Goal: Transaction & Acquisition: Obtain resource

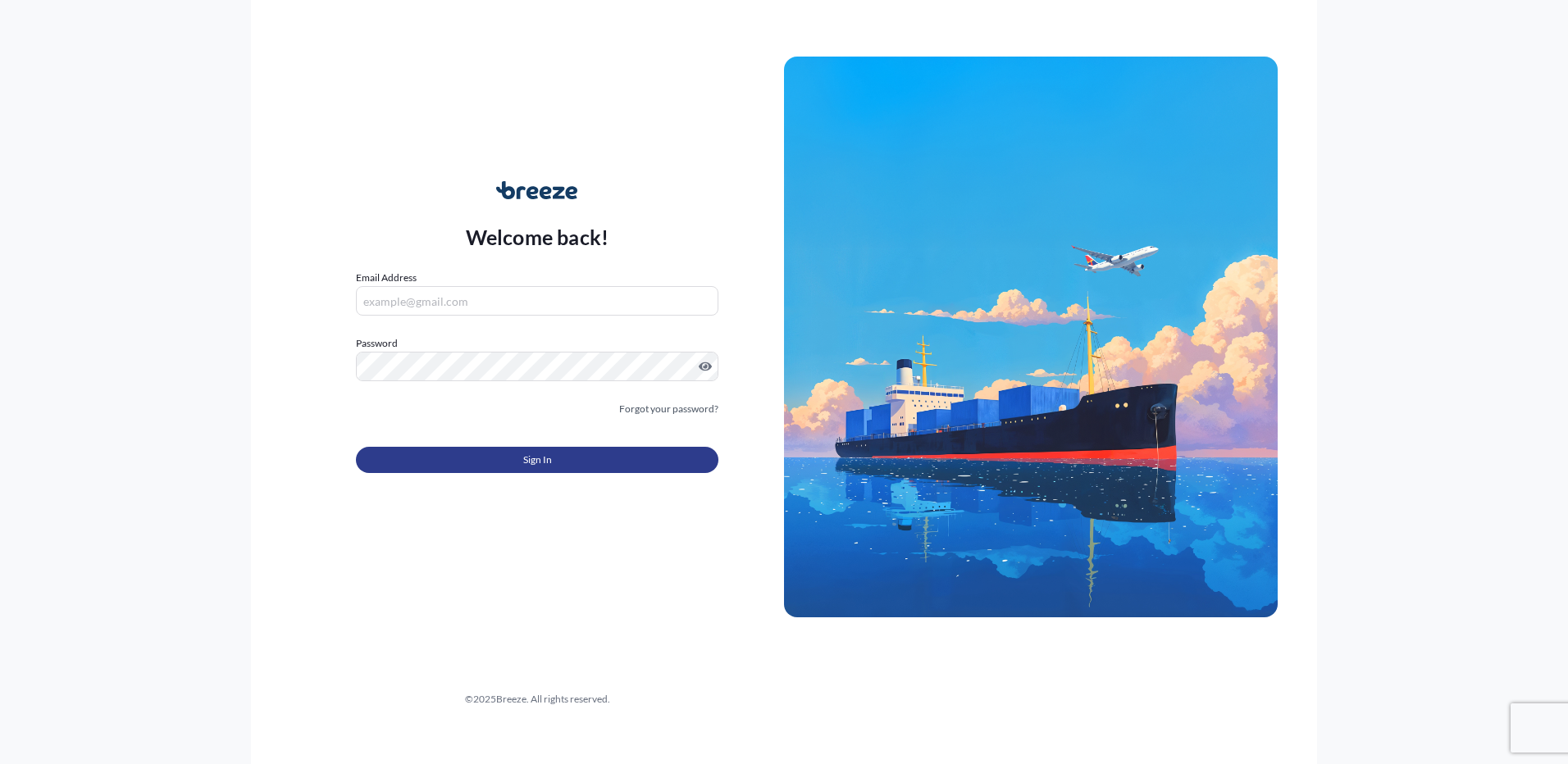
type input "[PERSON_NAME][EMAIL_ADDRESS][DOMAIN_NAME]"
click at [486, 469] on button "Sign In" at bounding box center [537, 460] width 362 height 26
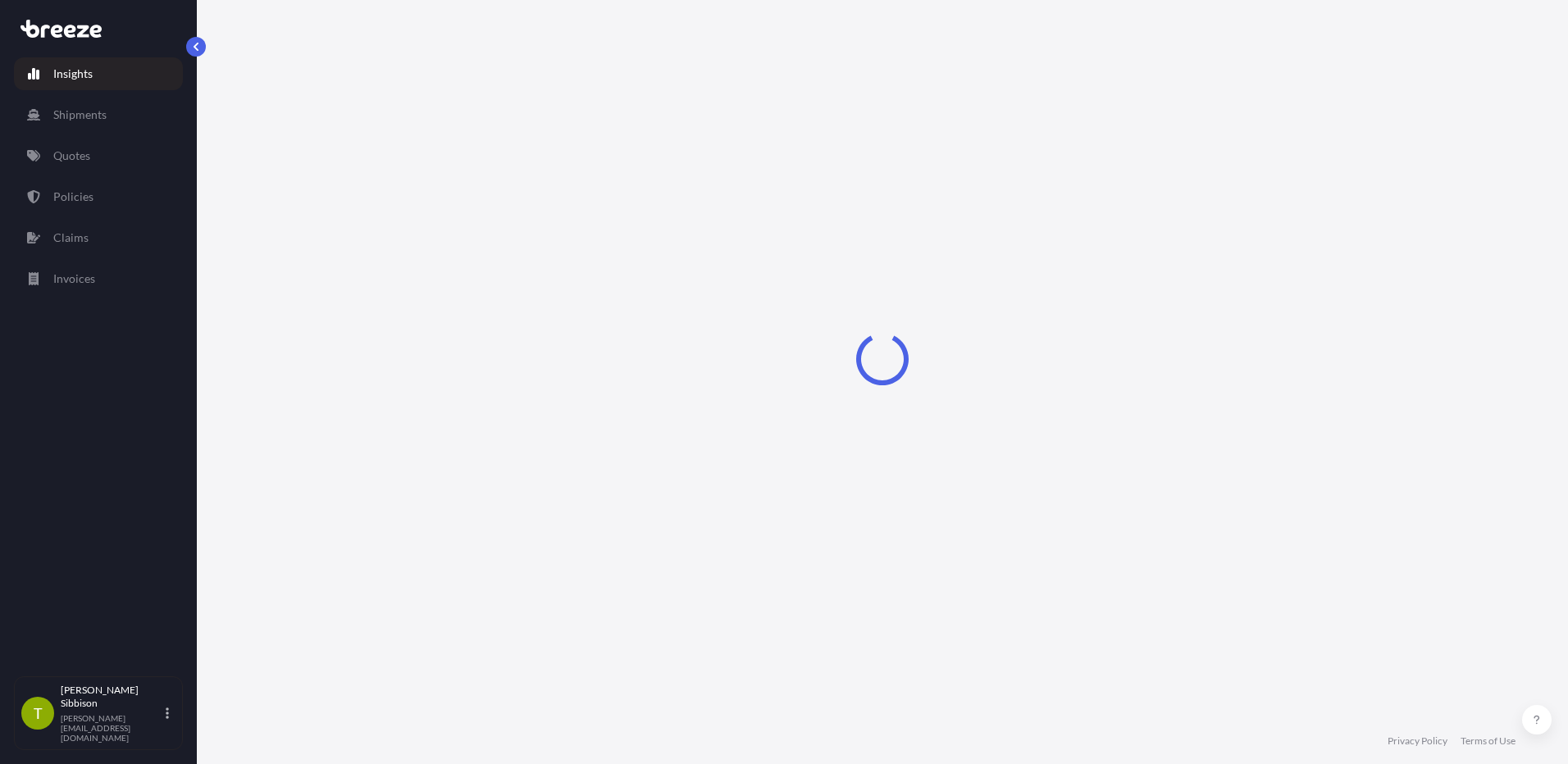
select select "2025"
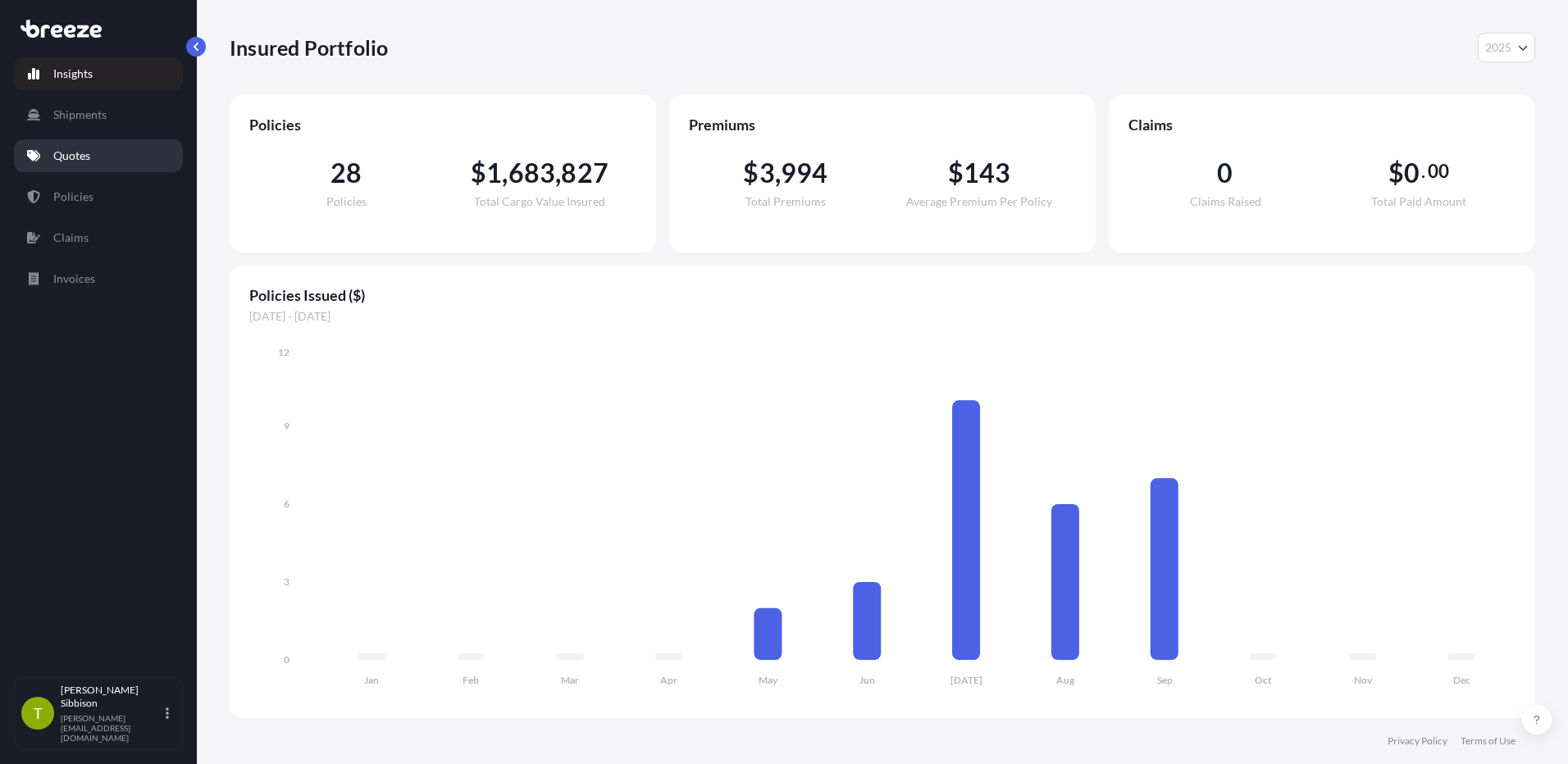
click at [82, 161] on p "Quotes" at bounding box center [72, 156] width 37 height 16
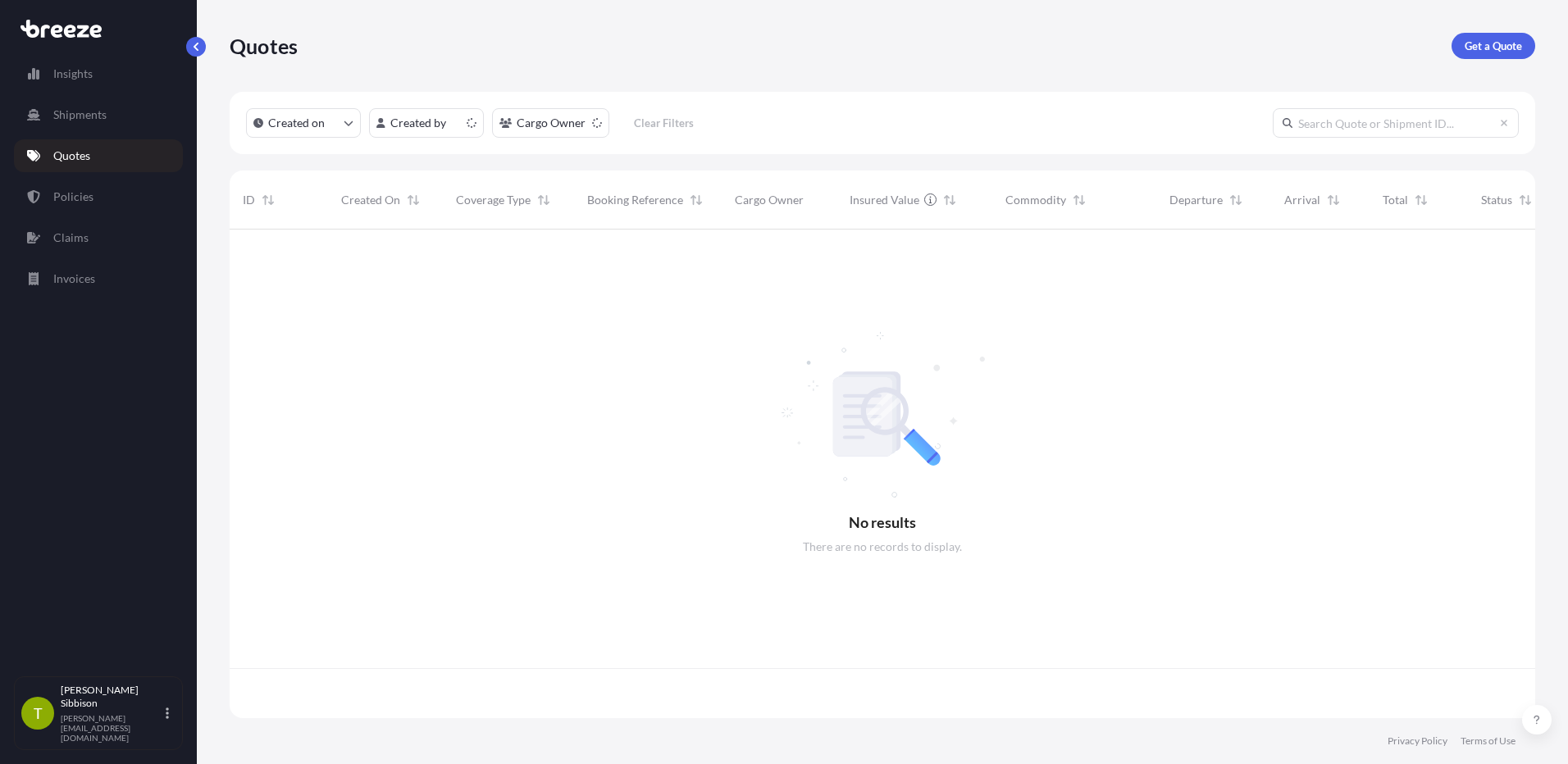
scroll to position [486, 1293]
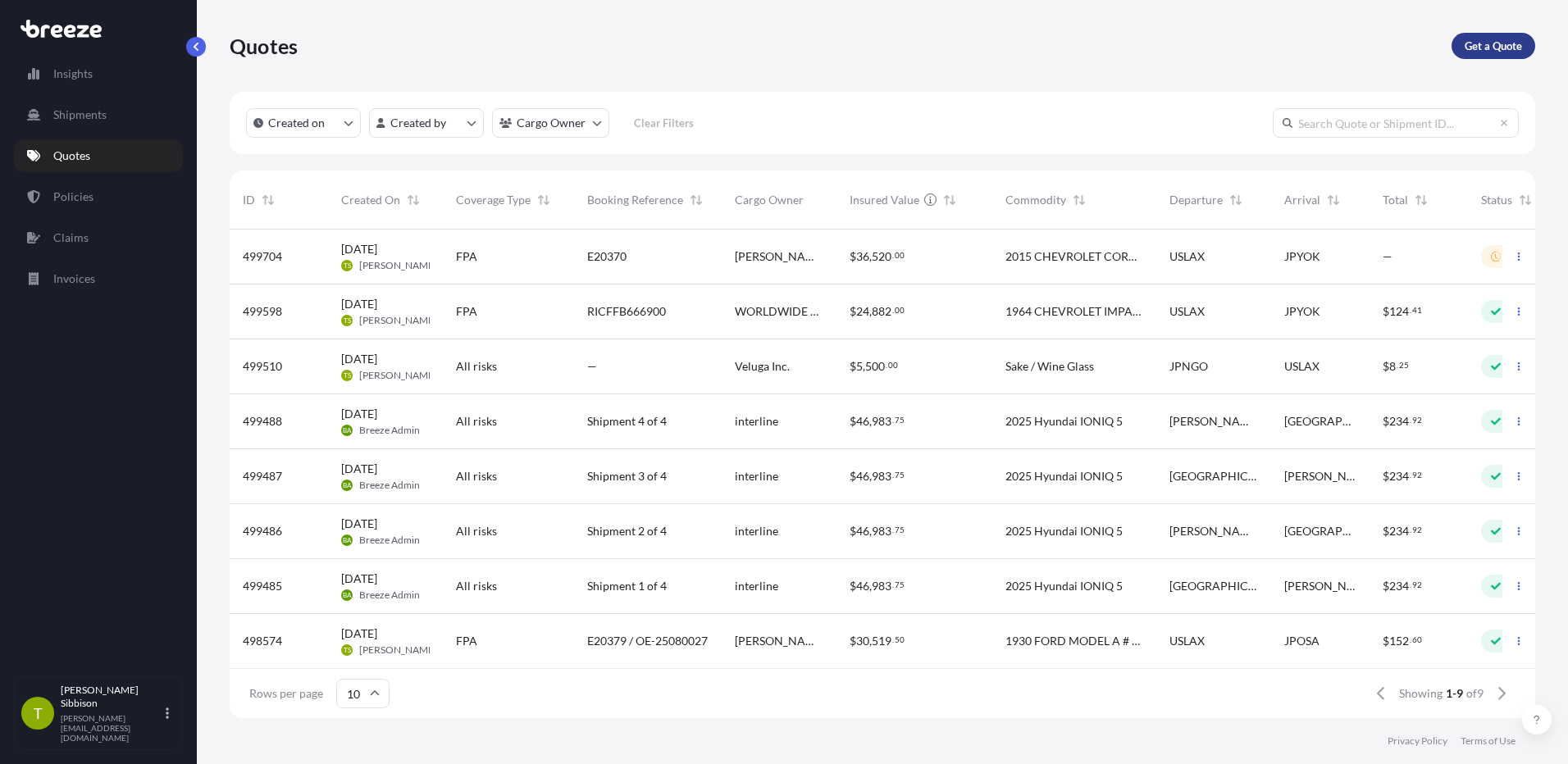
click at [1492, 43] on p "Get a Quote" at bounding box center [1493, 46] width 58 height 16
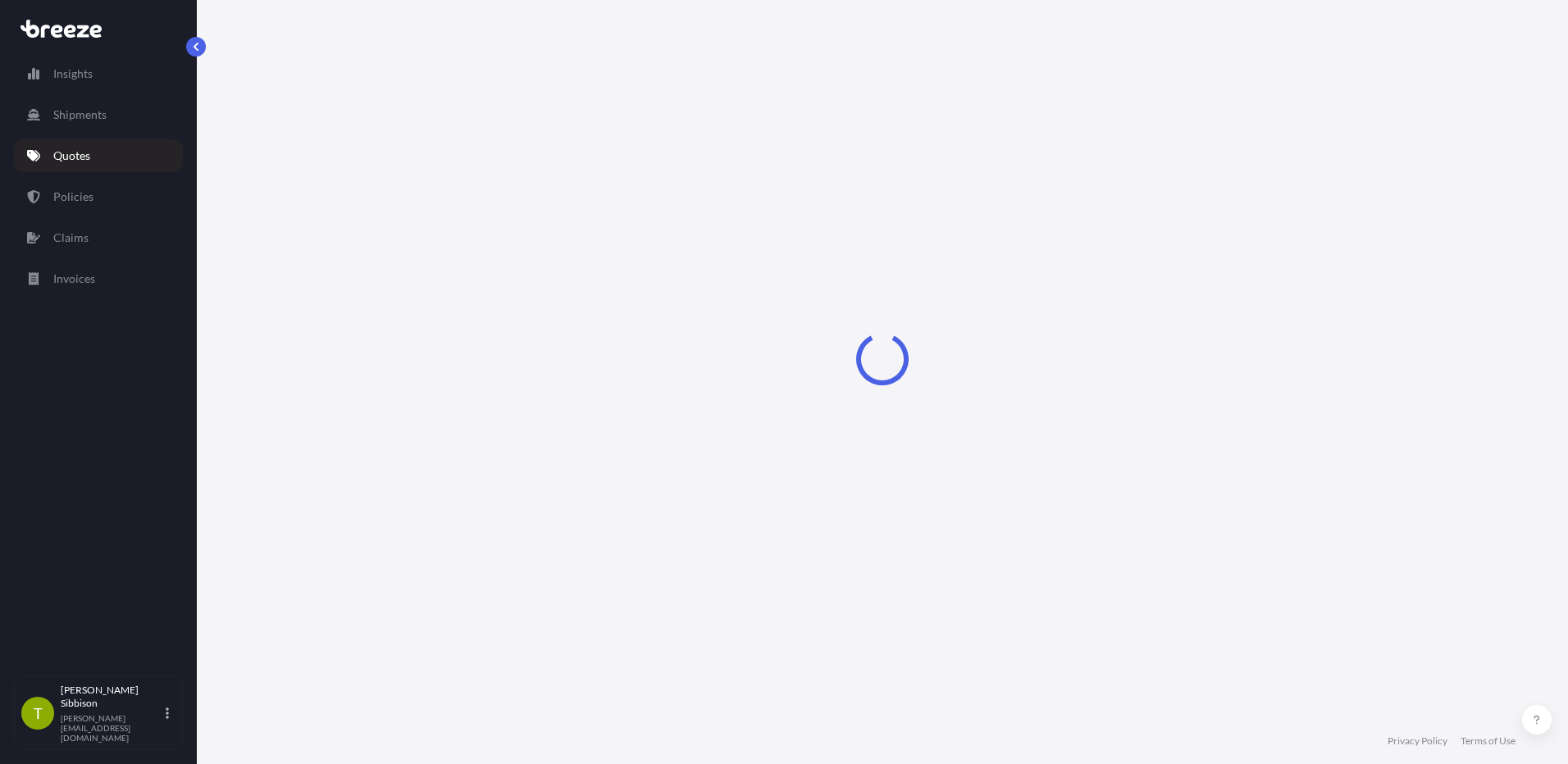
select select "Sea"
select select "1"
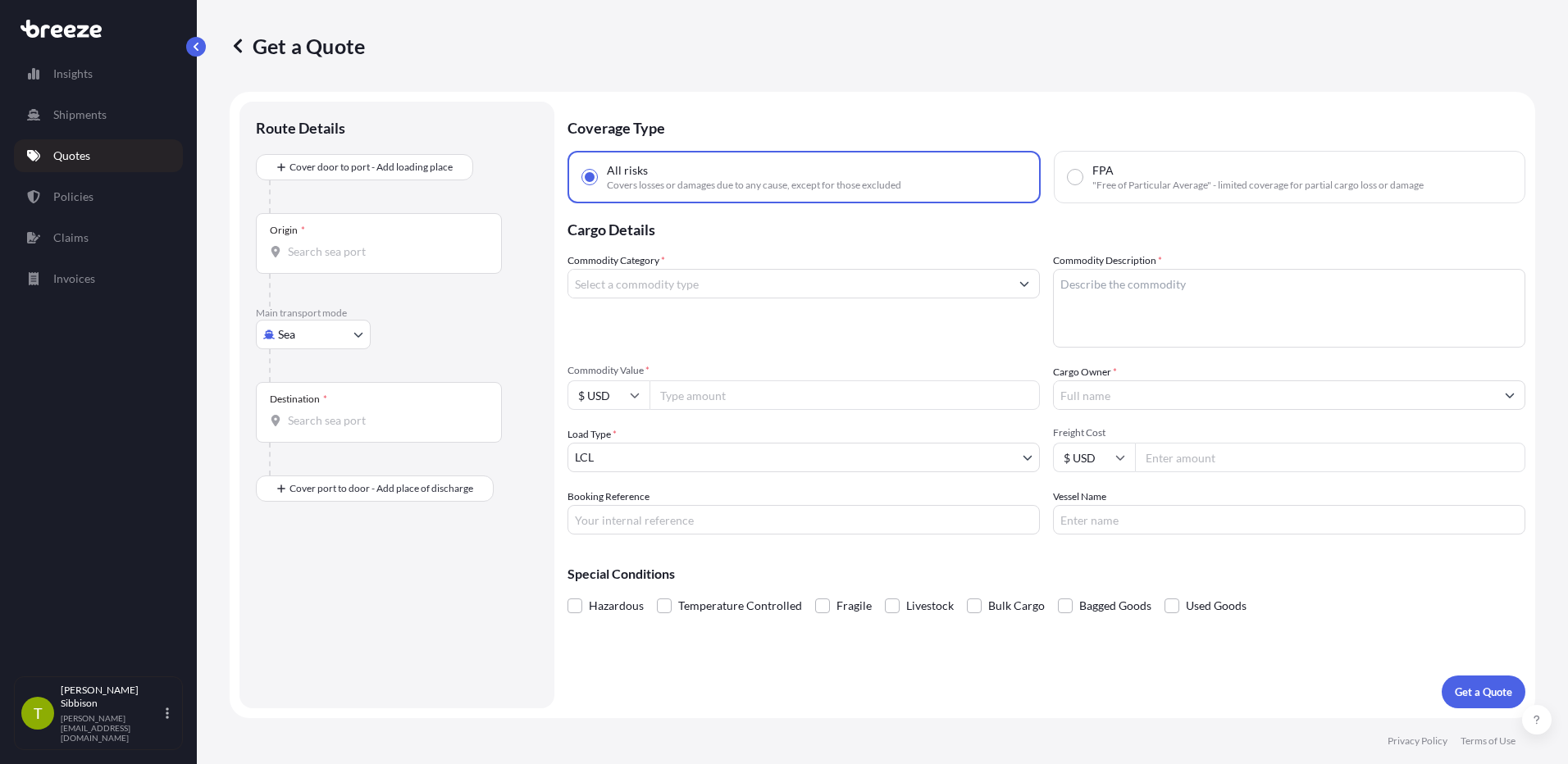
click at [679, 280] on input "Commodity Category *" at bounding box center [789, 284] width 441 height 30
type input "ヴ"
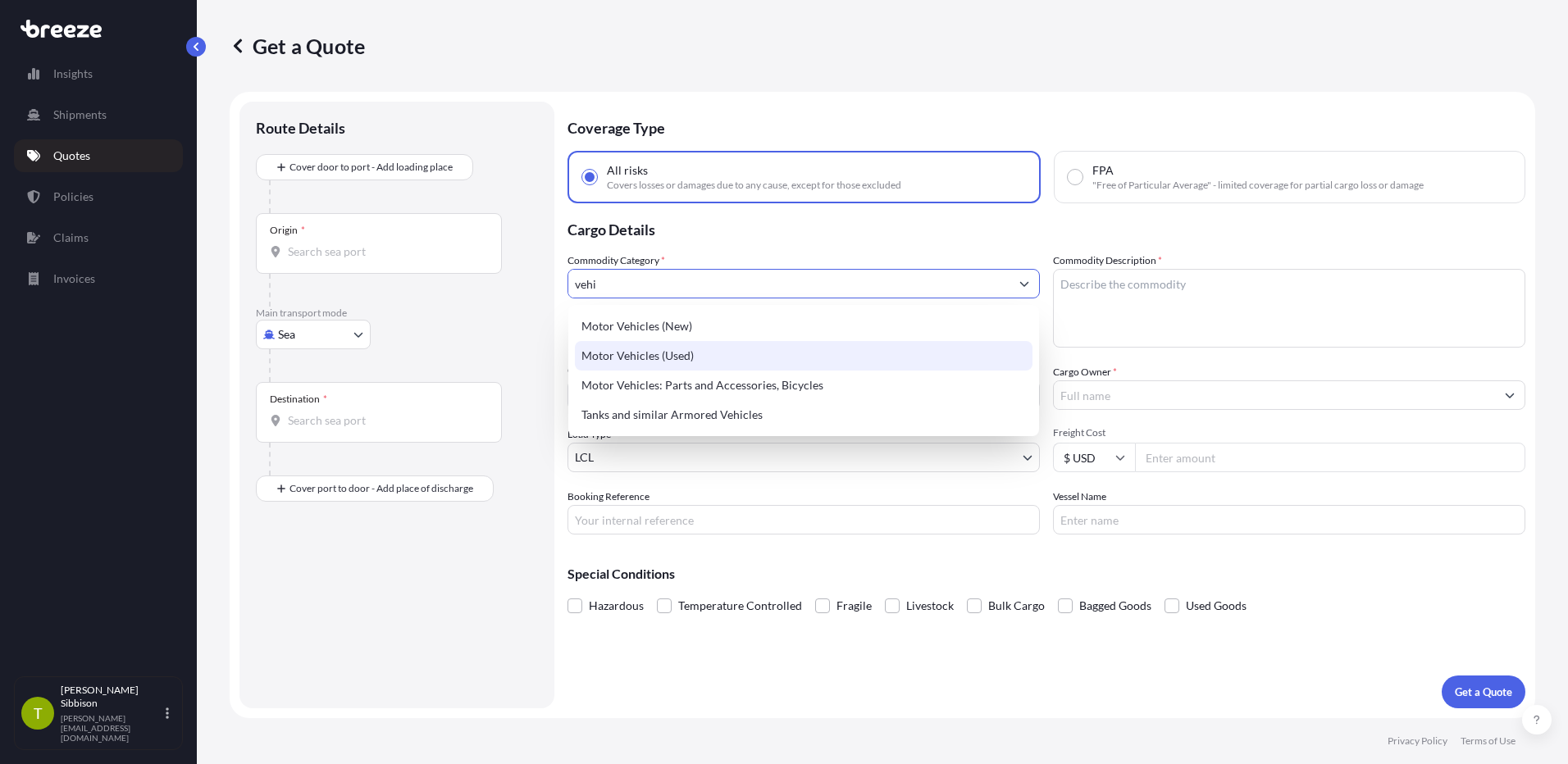
click at [654, 355] on div "Motor Vehicles (Used)" at bounding box center [803, 356] width 458 height 30
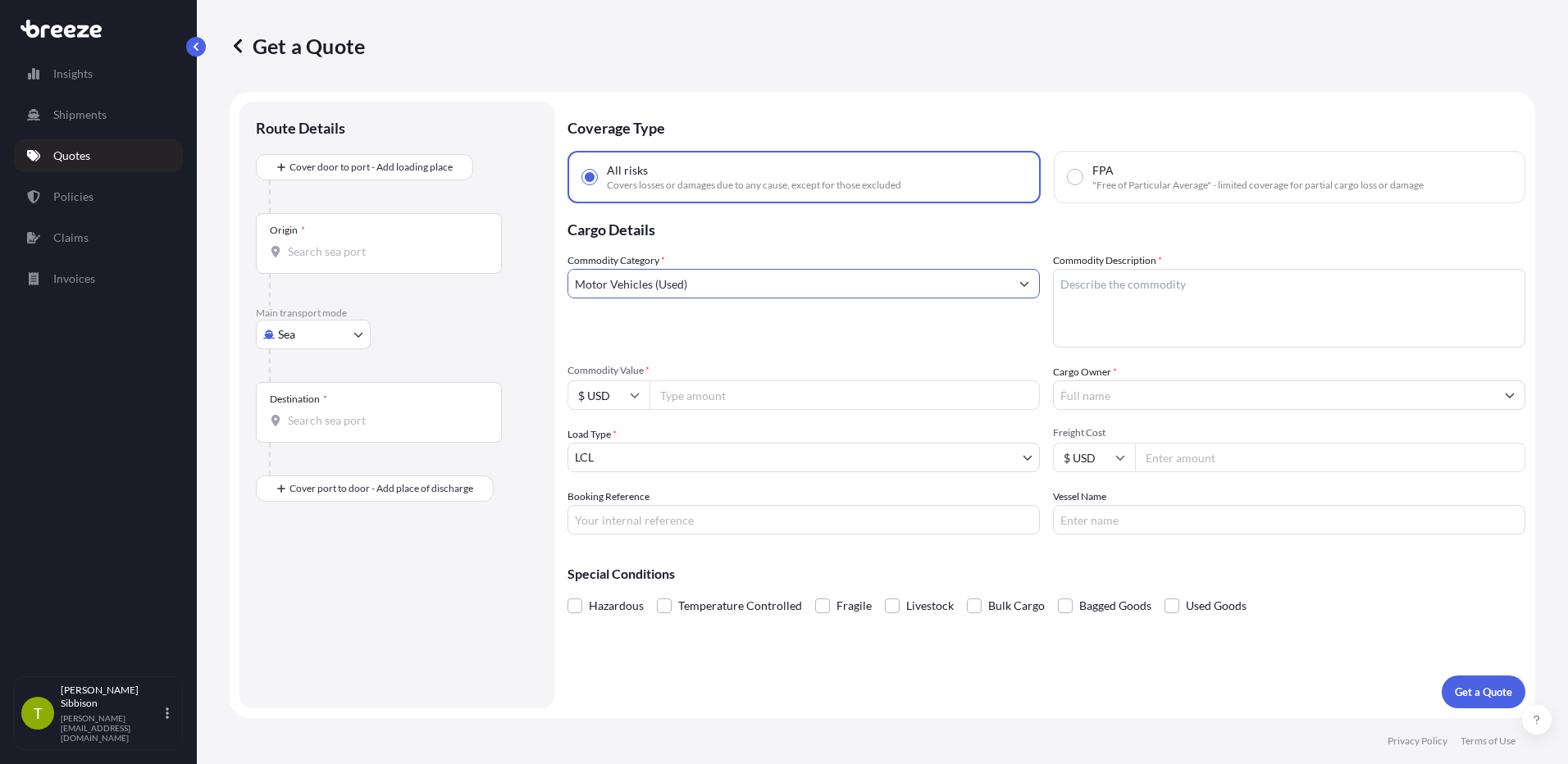
type input "Motor Vehicles (Used)"
click at [1082, 289] on textarea "Commodity Description *" at bounding box center [1289, 309] width 472 height 79
type textarea "2022 BMW X2"
click at [791, 394] on input "Commodity Value *" at bounding box center [844, 395] width 390 height 30
click at [700, 394] on input "Commodity Value *" at bounding box center [844, 395] width 390 height 30
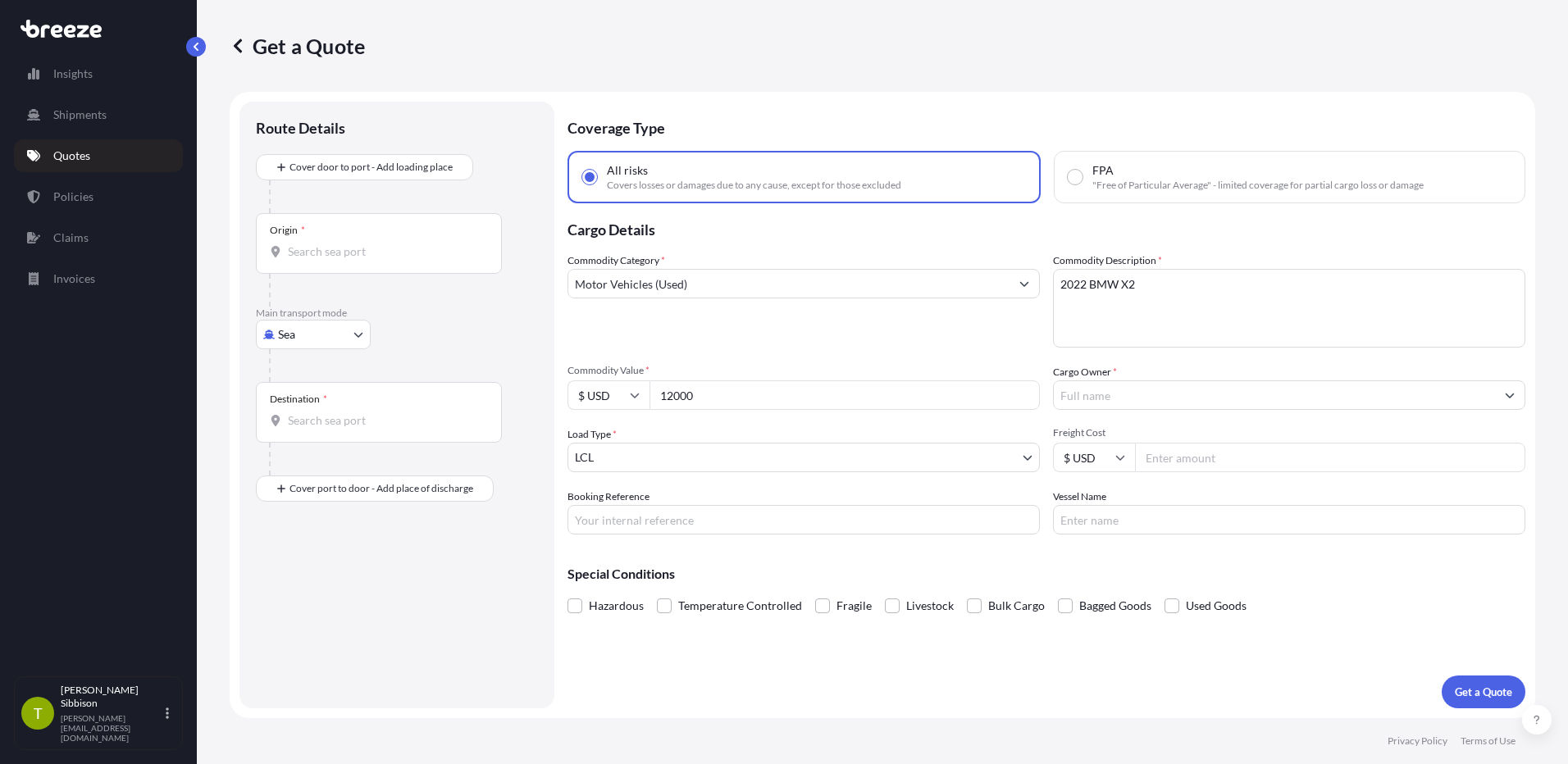
type input "12000"
click at [1091, 389] on input "Cargo Owner *" at bounding box center [1274, 395] width 441 height 30
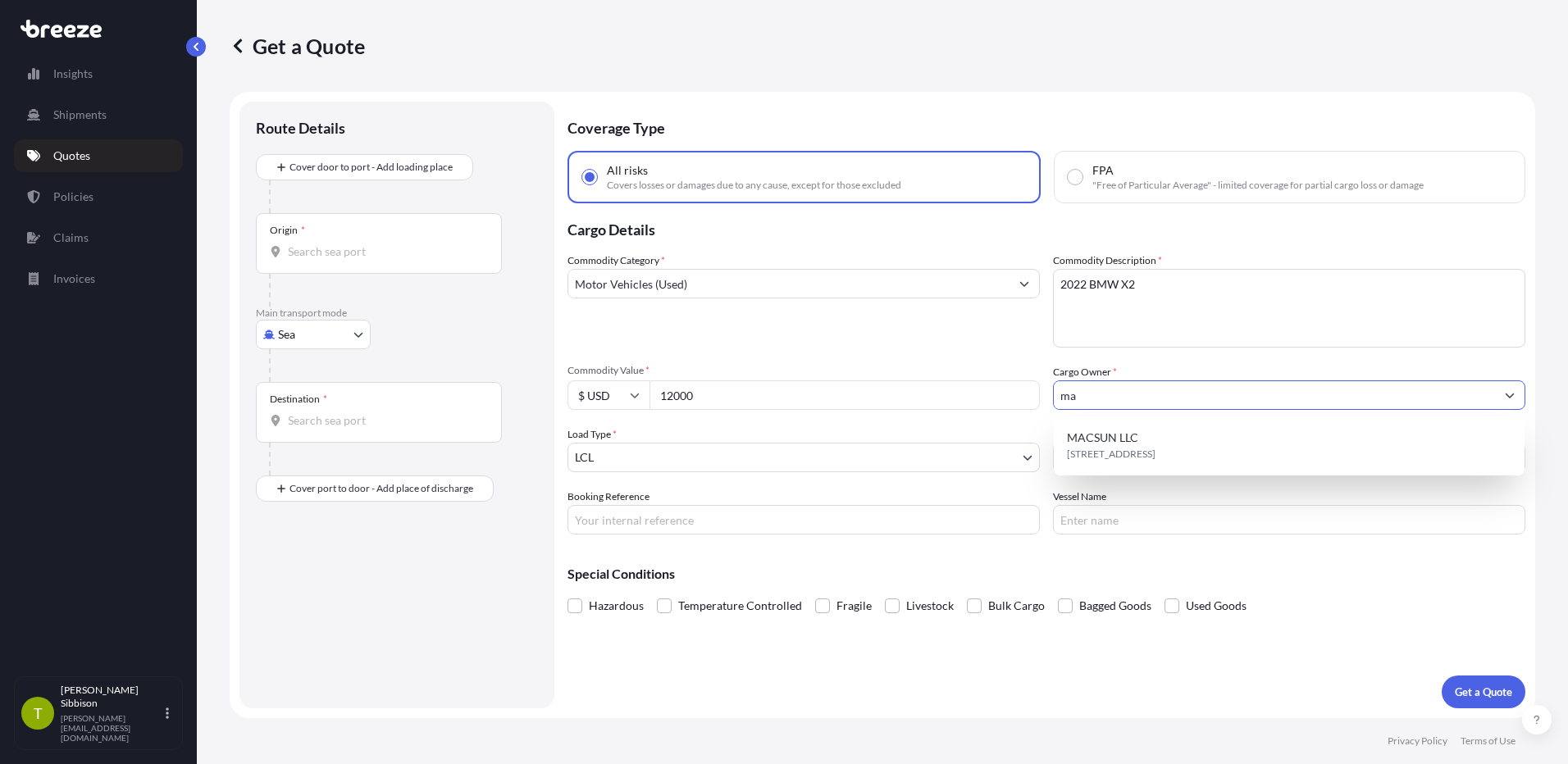
type input "m"
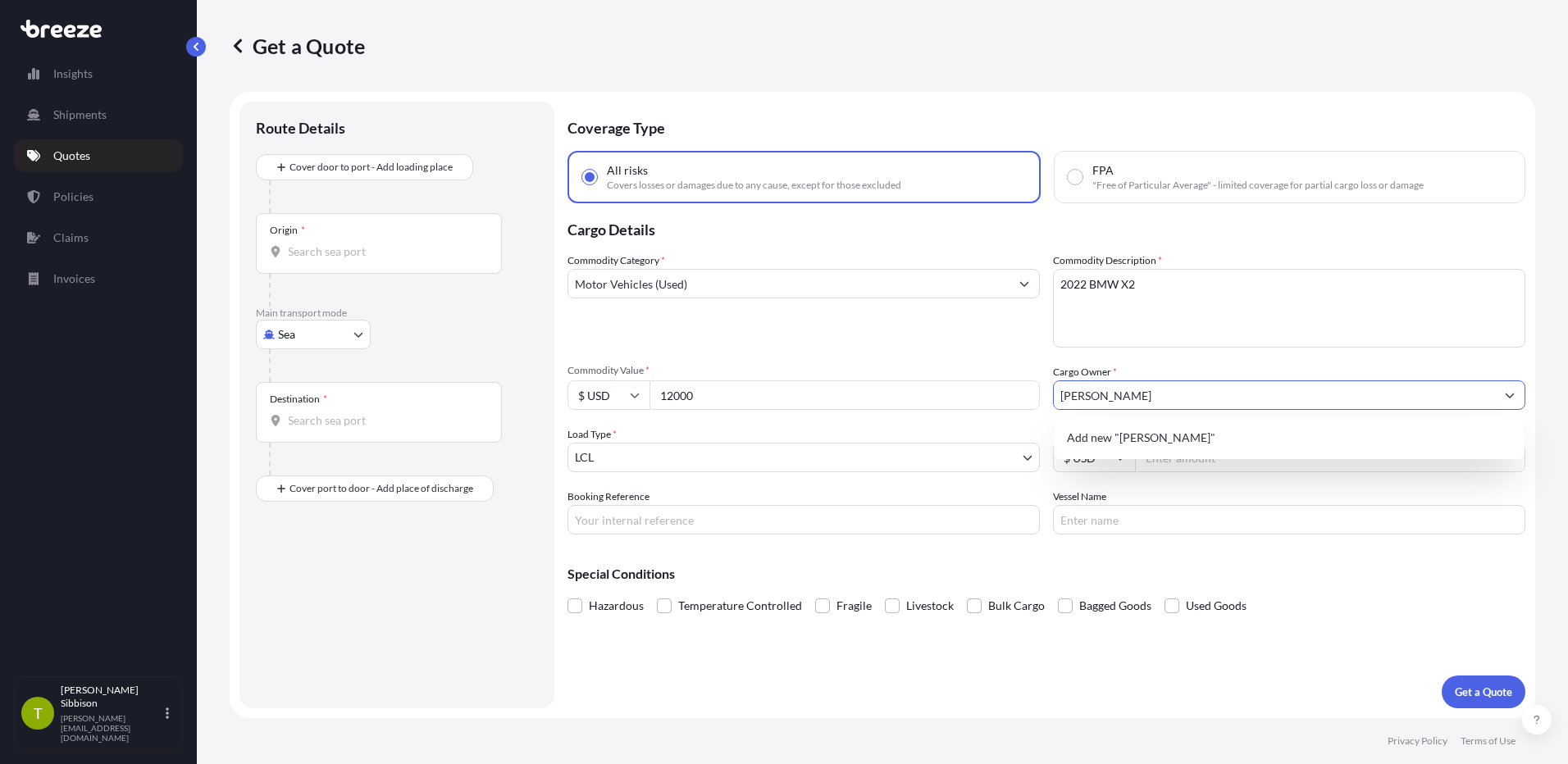
type input "[PERSON_NAME]"
click at [803, 427] on div "Load Type * LCL" at bounding box center [803, 450] width 472 height 46
click at [722, 459] on body "1 option available. 0 options available. 1 option available. Insights Shipments…" at bounding box center [784, 382] width 1568 height 764
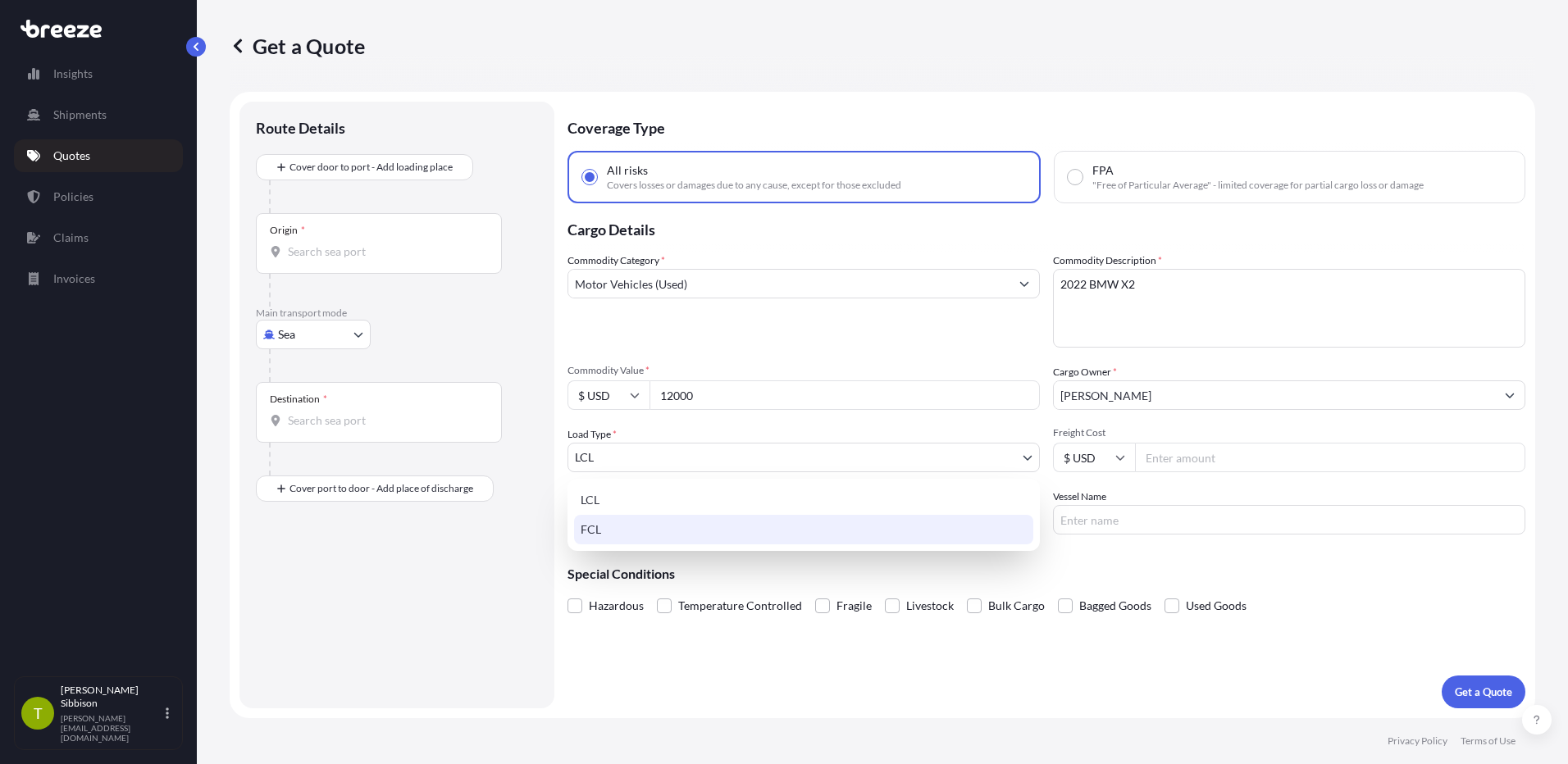
click at [693, 533] on div "FCL" at bounding box center [803, 530] width 459 height 30
select select "2"
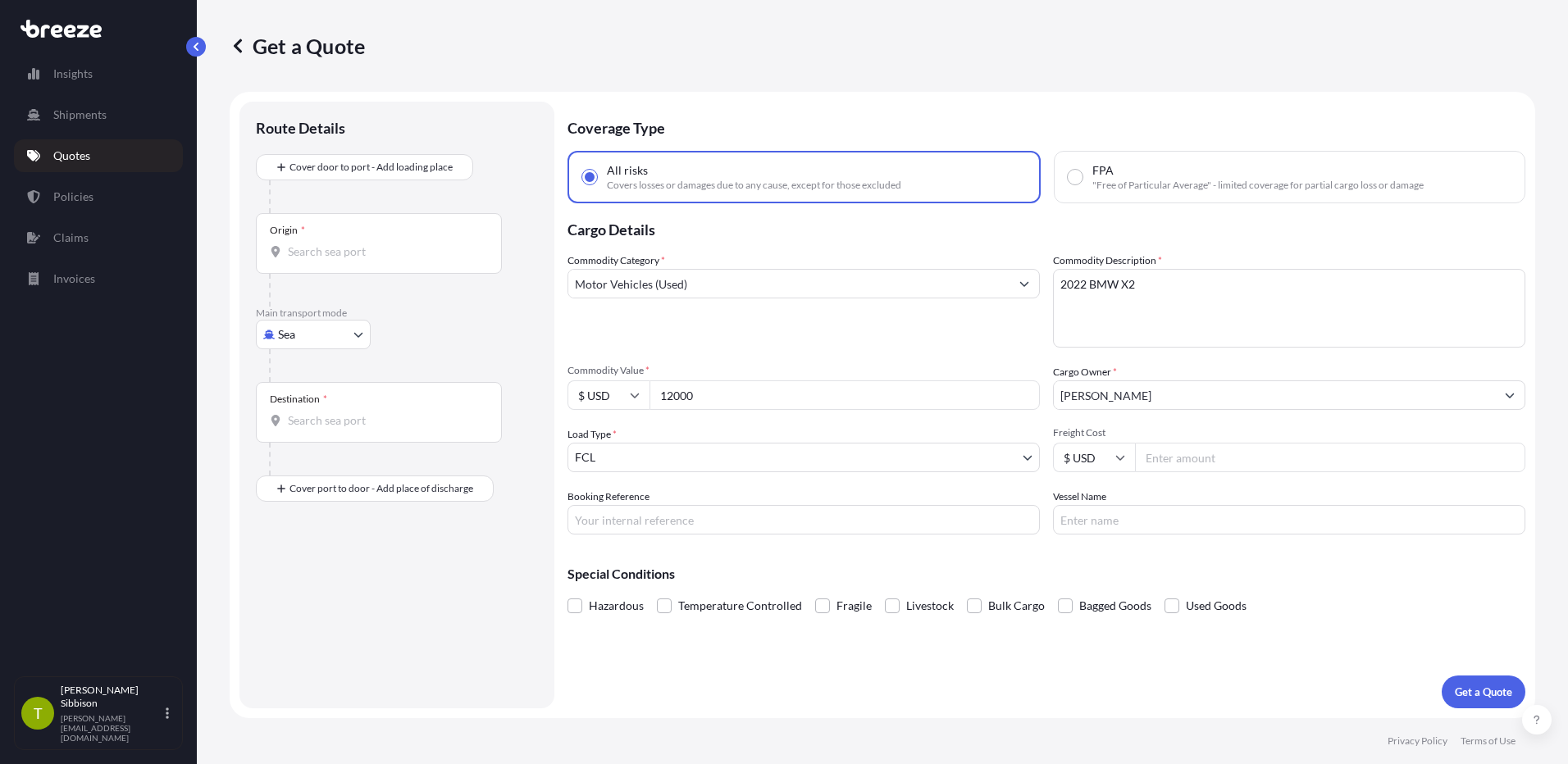
click at [1203, 459] on input "Freight Cost" at bounding box center [1330, 458] width 390 height 30
click at [1174, 463] on input "Freight Cost" at bounding box center [1330, 458] width 390 height 30
type input "3350"
click at [714, 523] on input "Booking Reference" at bounding box center [803, 520] width 472 height 30
click at [711, 482] on div "Commodity Category * Motor Vehicles (Used) Commodity Description * 2022 BMW X2 …" at bounding box center [1046, 394] width 958 height 282
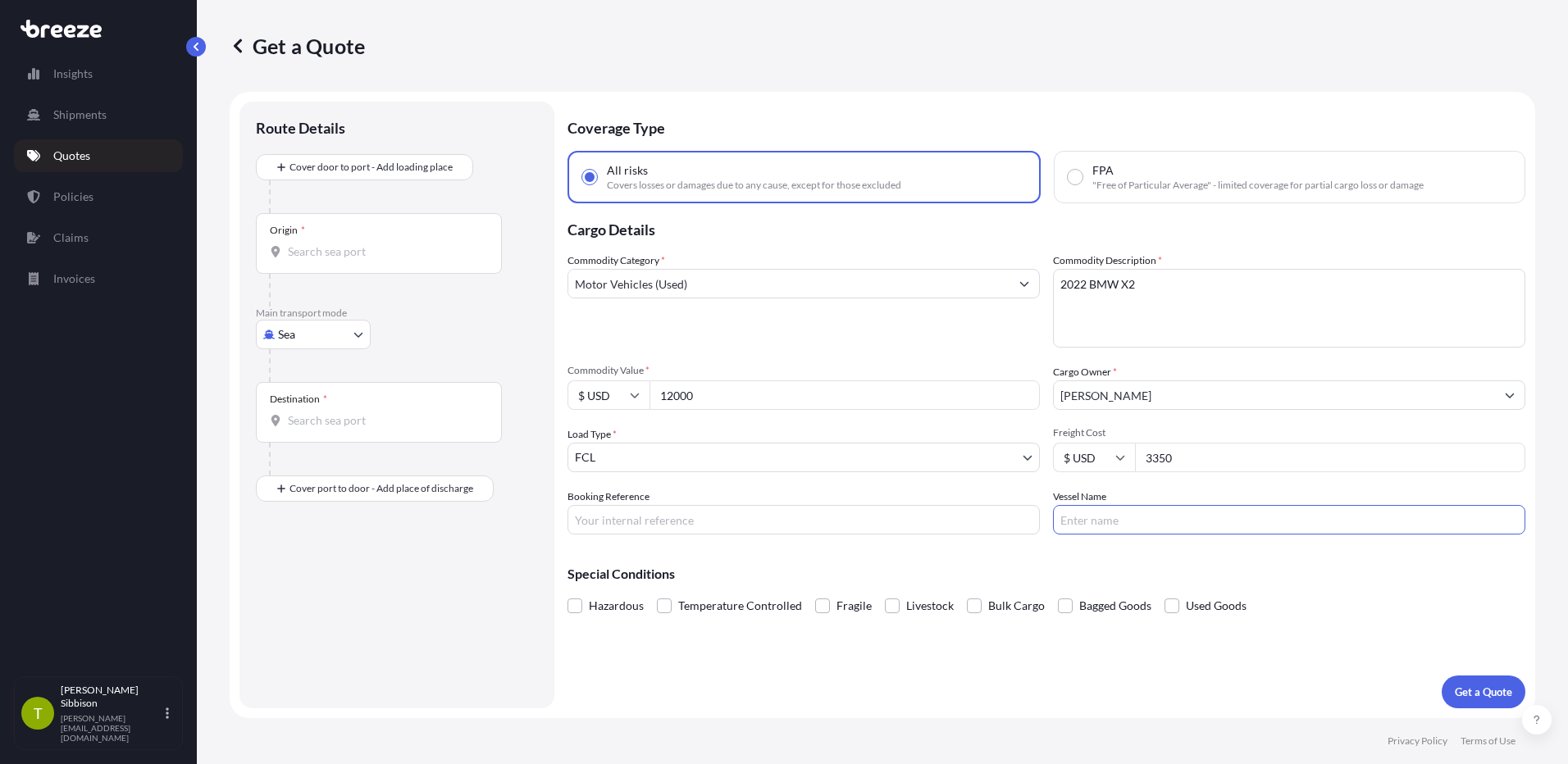
click at [1132, 526] on input "Vessel Name" at bounding box center [1289, 520] width 472 height 30
click at [869, 565] on div "Special Conditions Hazardous Temperature Controlled Fragile Livestock Bulk Carg…" at bounding box center [1046, 583] width 958 height 71
click at [1473, 689] on p "Get a Quote" at bounding box center [1483, 692] width 58 height 16
click at [365, 250] on input "Origin * Please select an origin" at bounding box center [384, 252] width 193 height 16
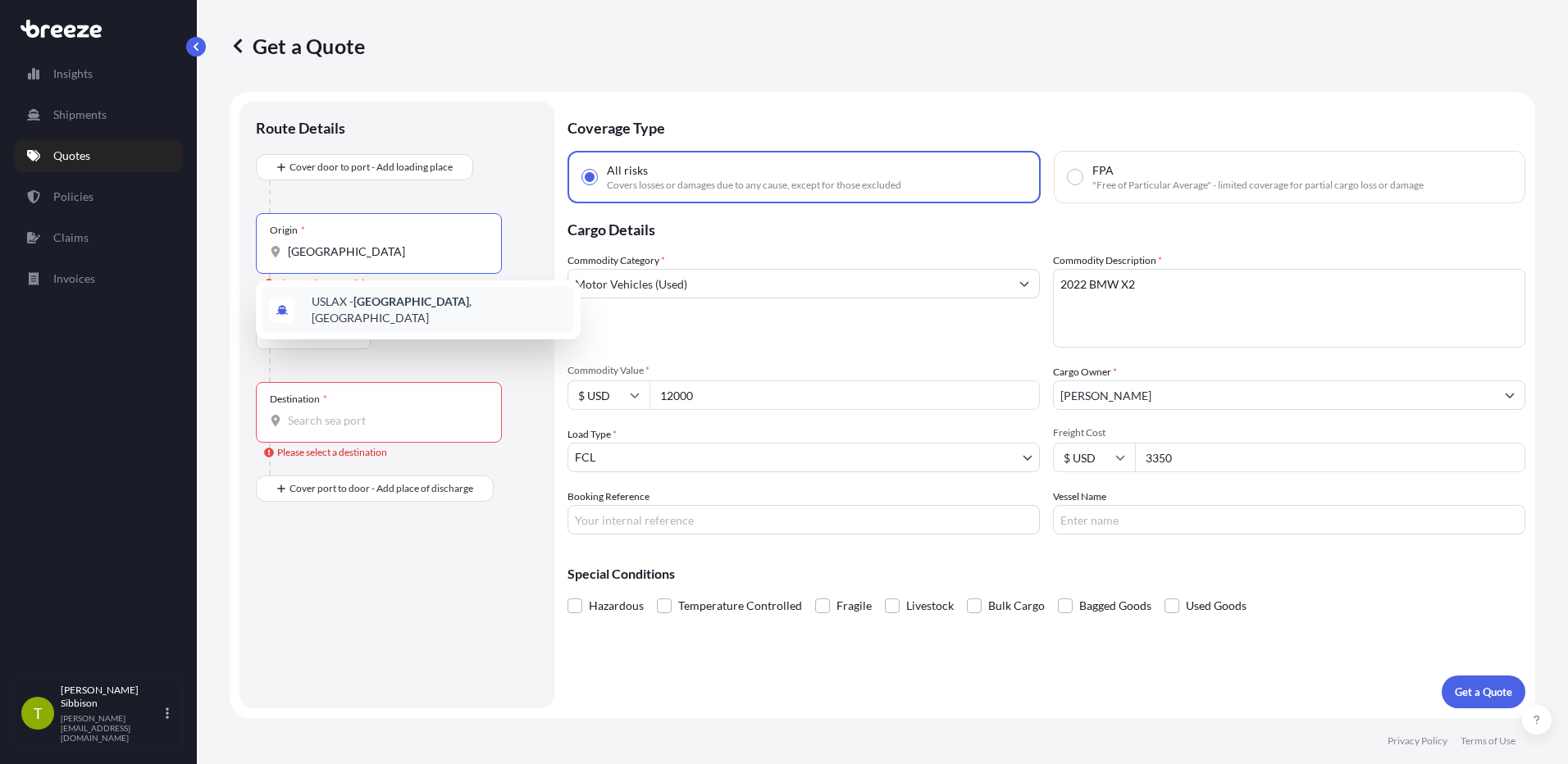
type input "[GEOGRAPHIC_DATA]"
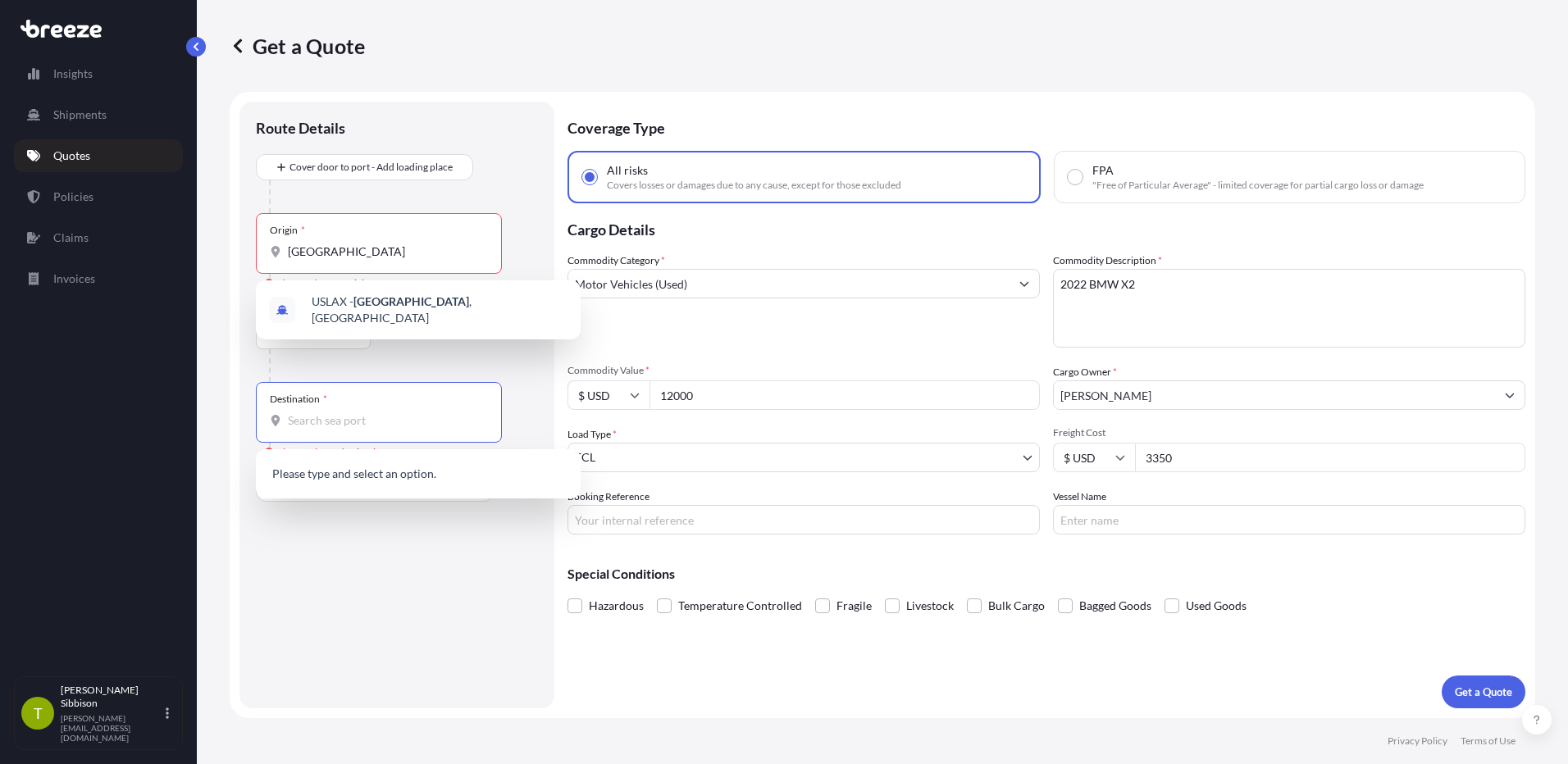
click at [335, 422] on input "Destination * Please select a destination" at bounding box center [384, 421] width 193 height 16
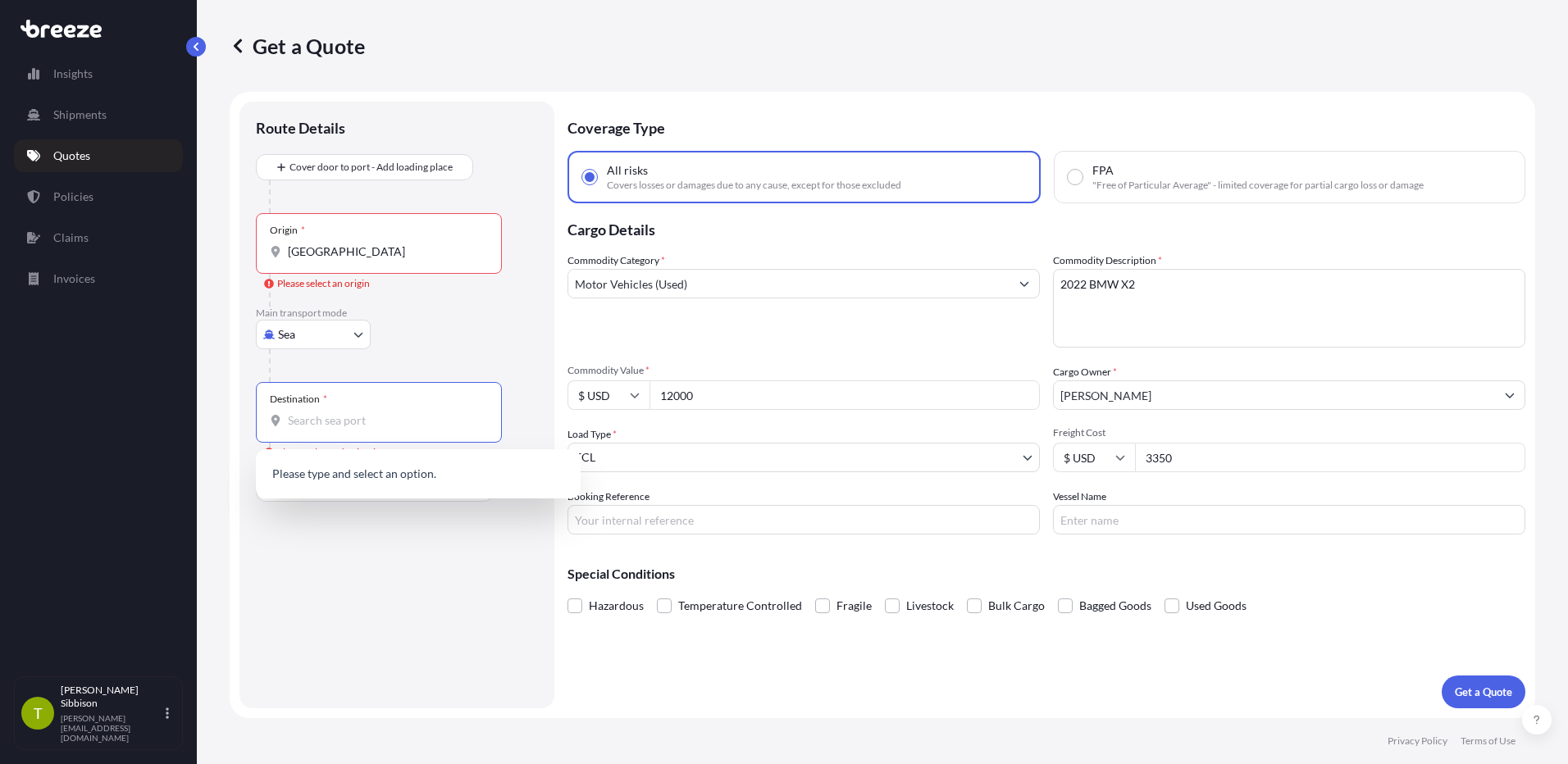
click at [424, 427] on input "Destination * Please select a destination" at bounding box center [384, 421] width 193 height 16
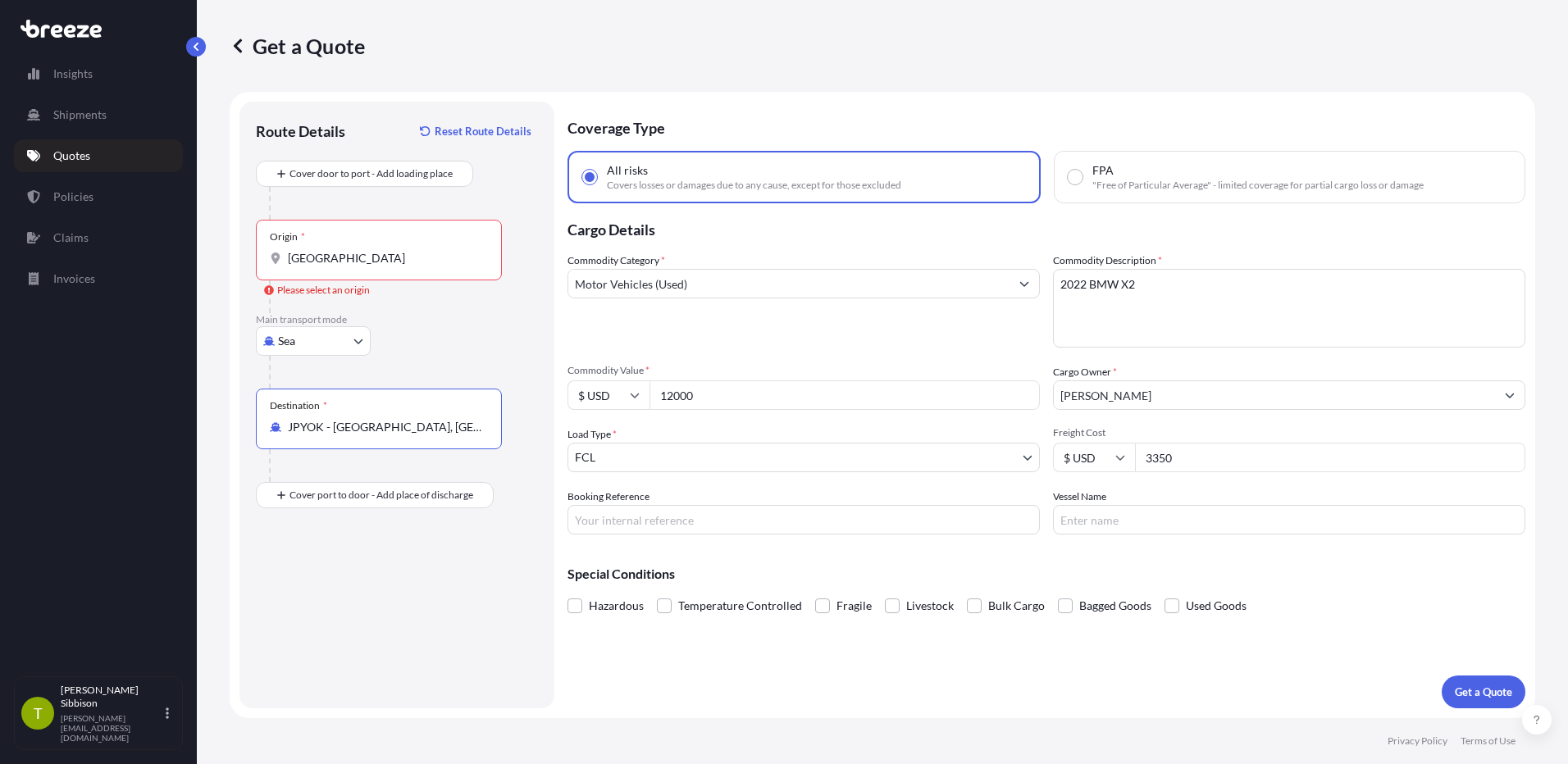
type input "JPYOK - [GEOGRAPHIC_DATA], [GEOGRAPHIC_DATA]"
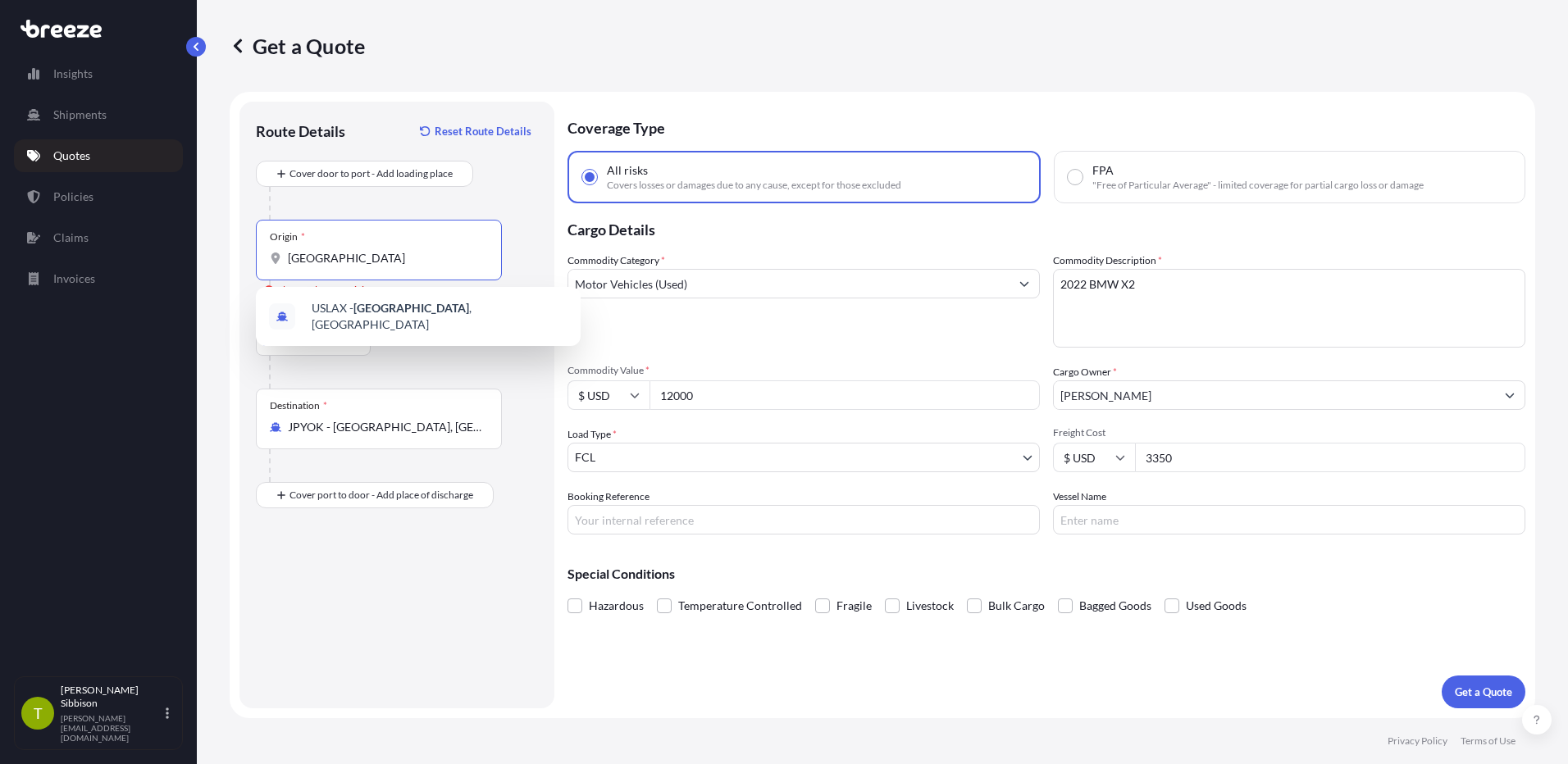
click at [440, 259] on input "[GEOGRAPHIC_DATA]" at bounding box center [384, 259] width 193 height 16
click at [428, 314] on span "USLAX - [GEOGRAPHIC_DATA] , [GEOGRAPHIC_DATA]" at bounding box center [440, 317] width 256 height 33
type input "USLAX - [GEOGRAPHIC_DATA], [GEOGRAPHIC_DATA]"
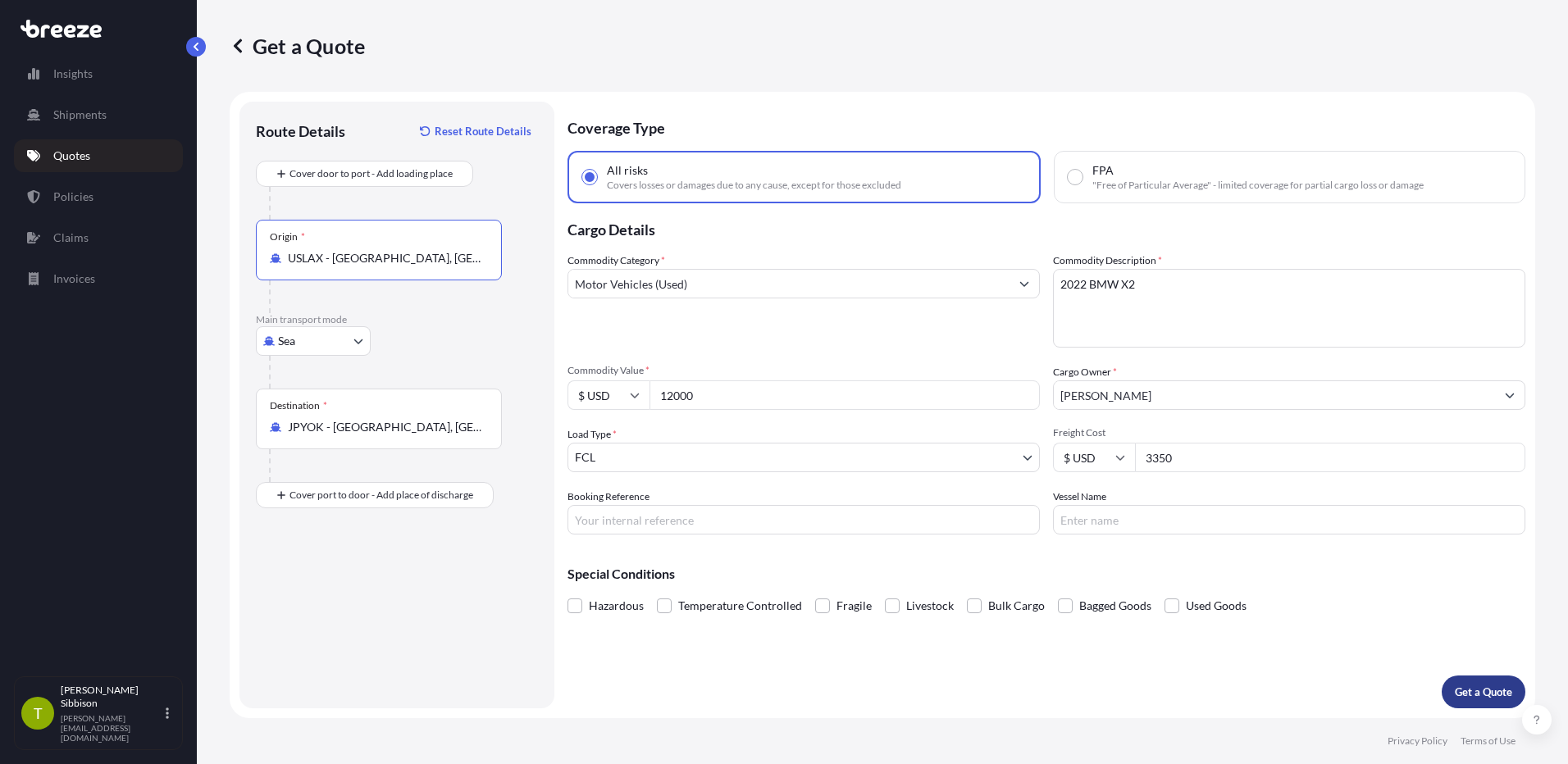
click at [1469, 692] on p "Get a Quote" at bounding box center [1483, 692] width 58 height 16
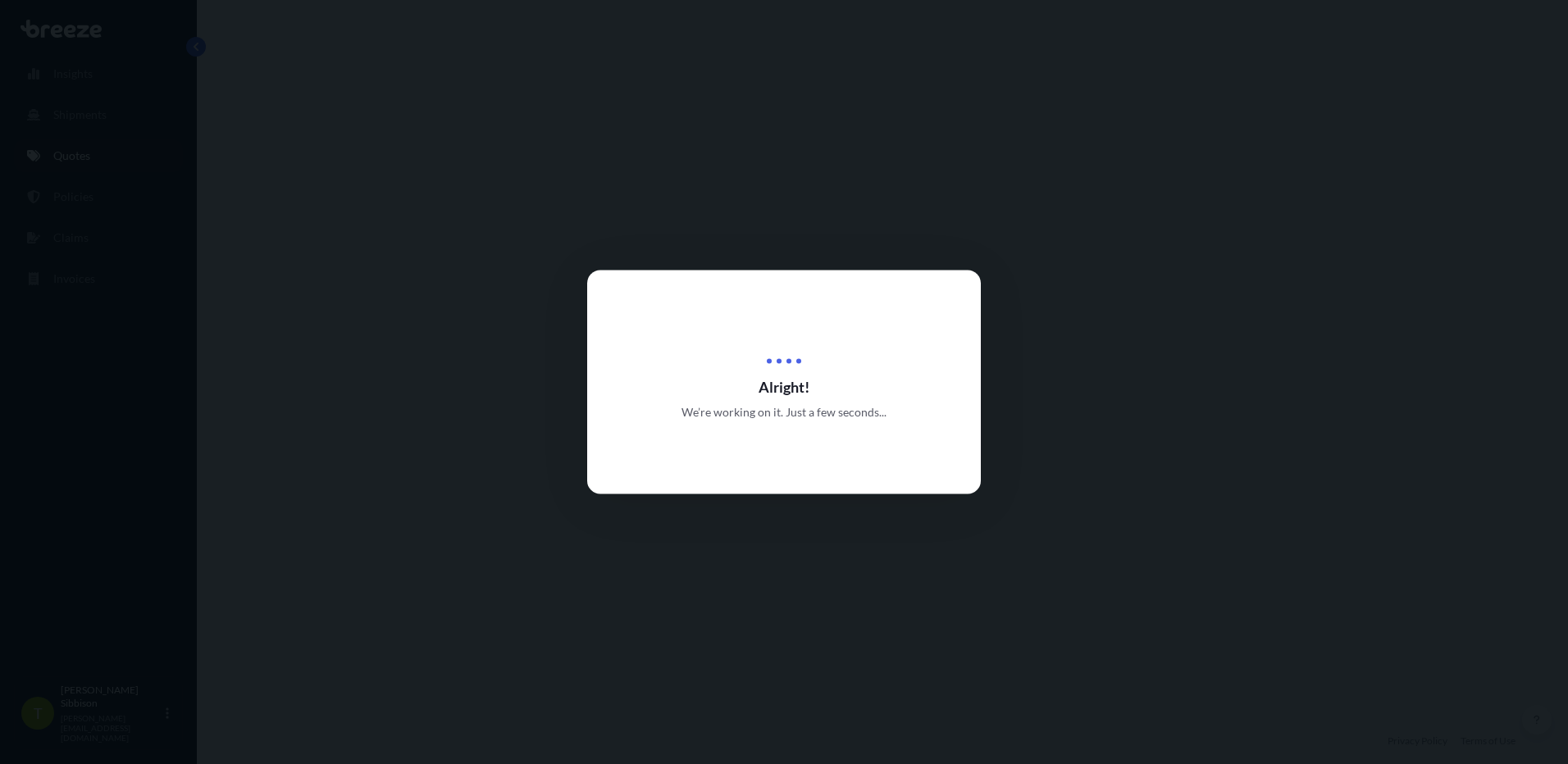
select select "Sea"
select select "2"
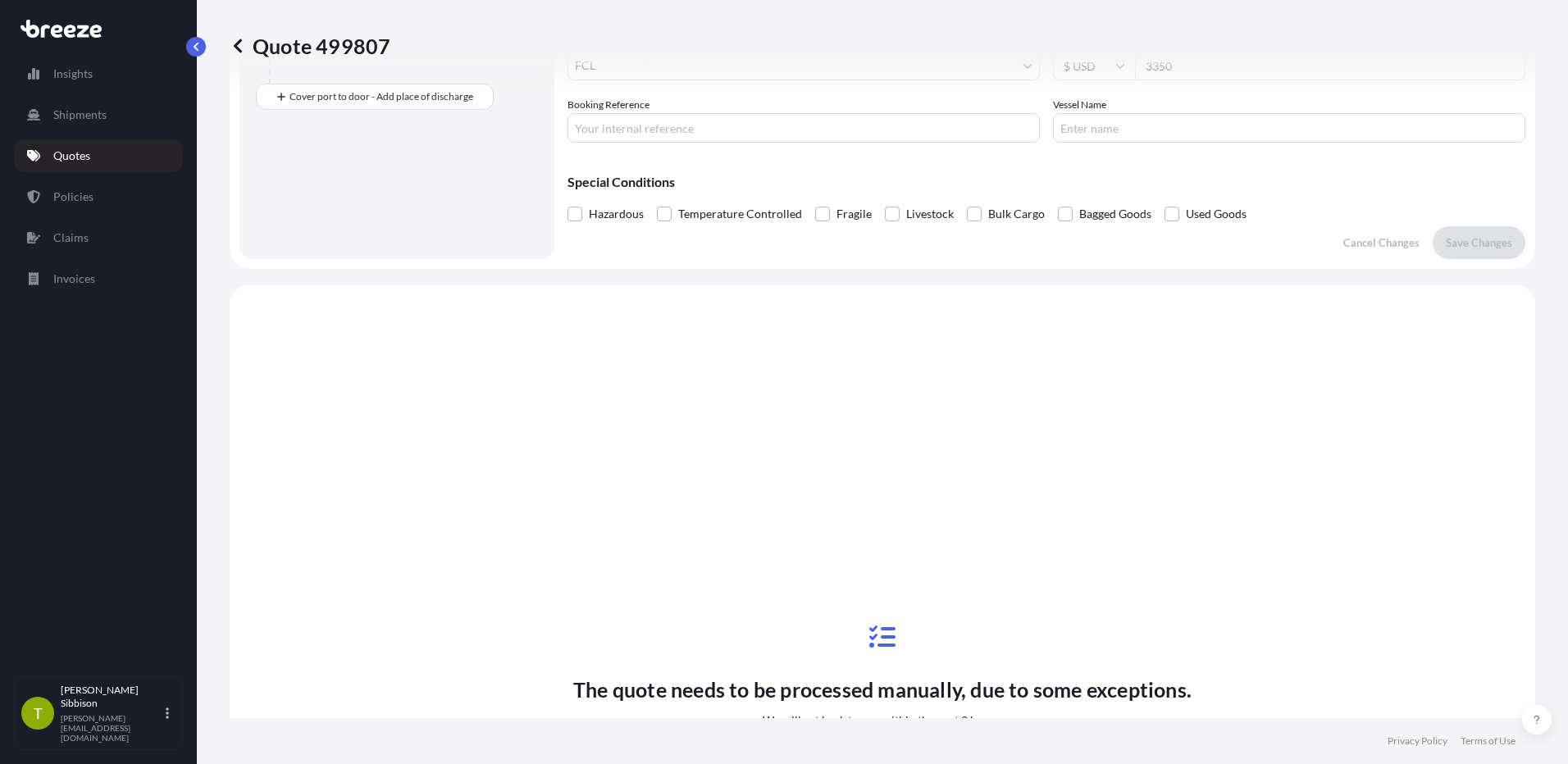
scroll to position [595, 0]
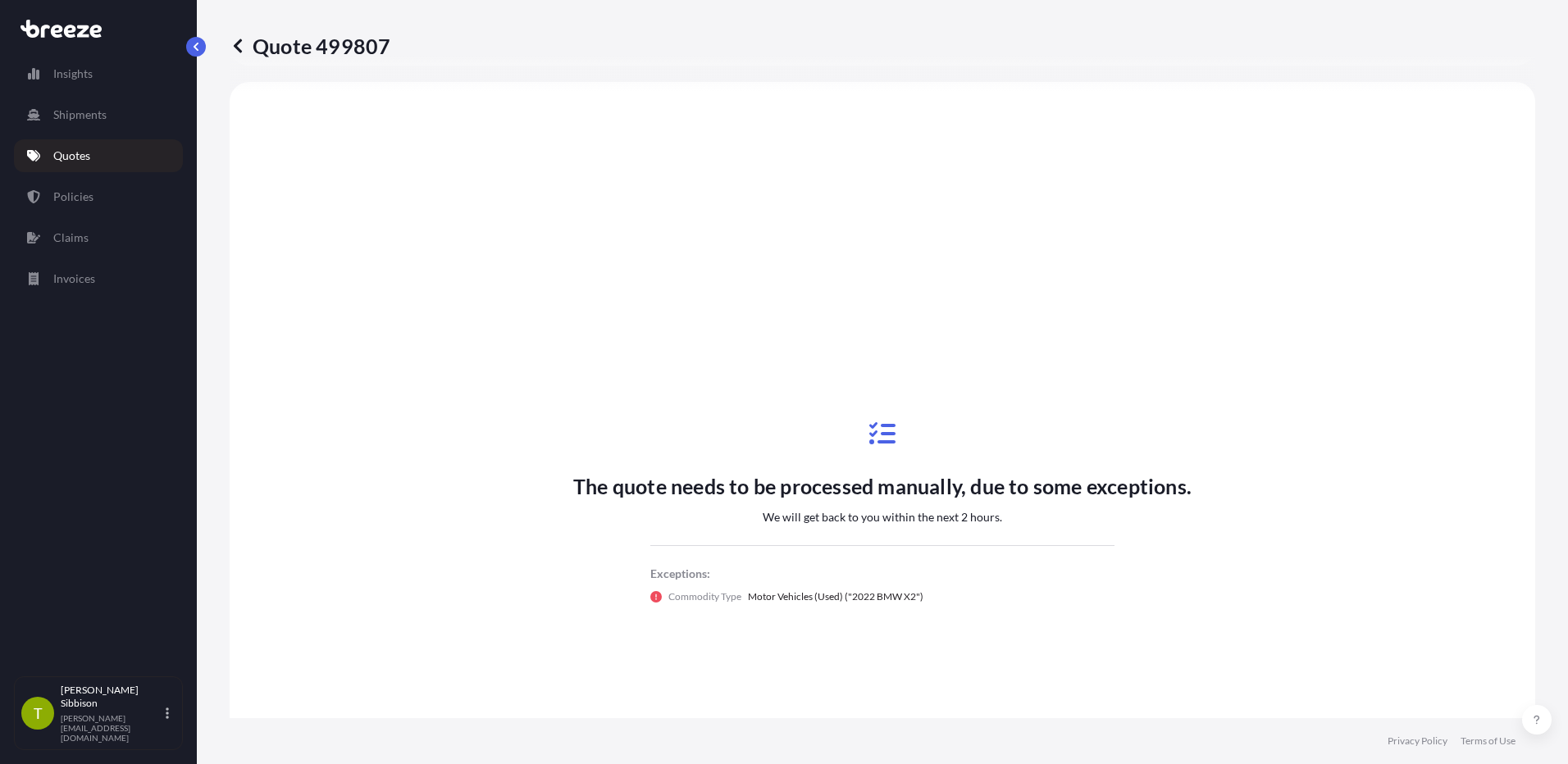
click at [973, 347] on div "The quote needs to be processed manually, due to some exceptions. We will get b…" at bounding box center [882, 513] width 1259 height 815
click at [85, 156] on p "Quotes" at bounding box center [72, 156] width 37 height 16
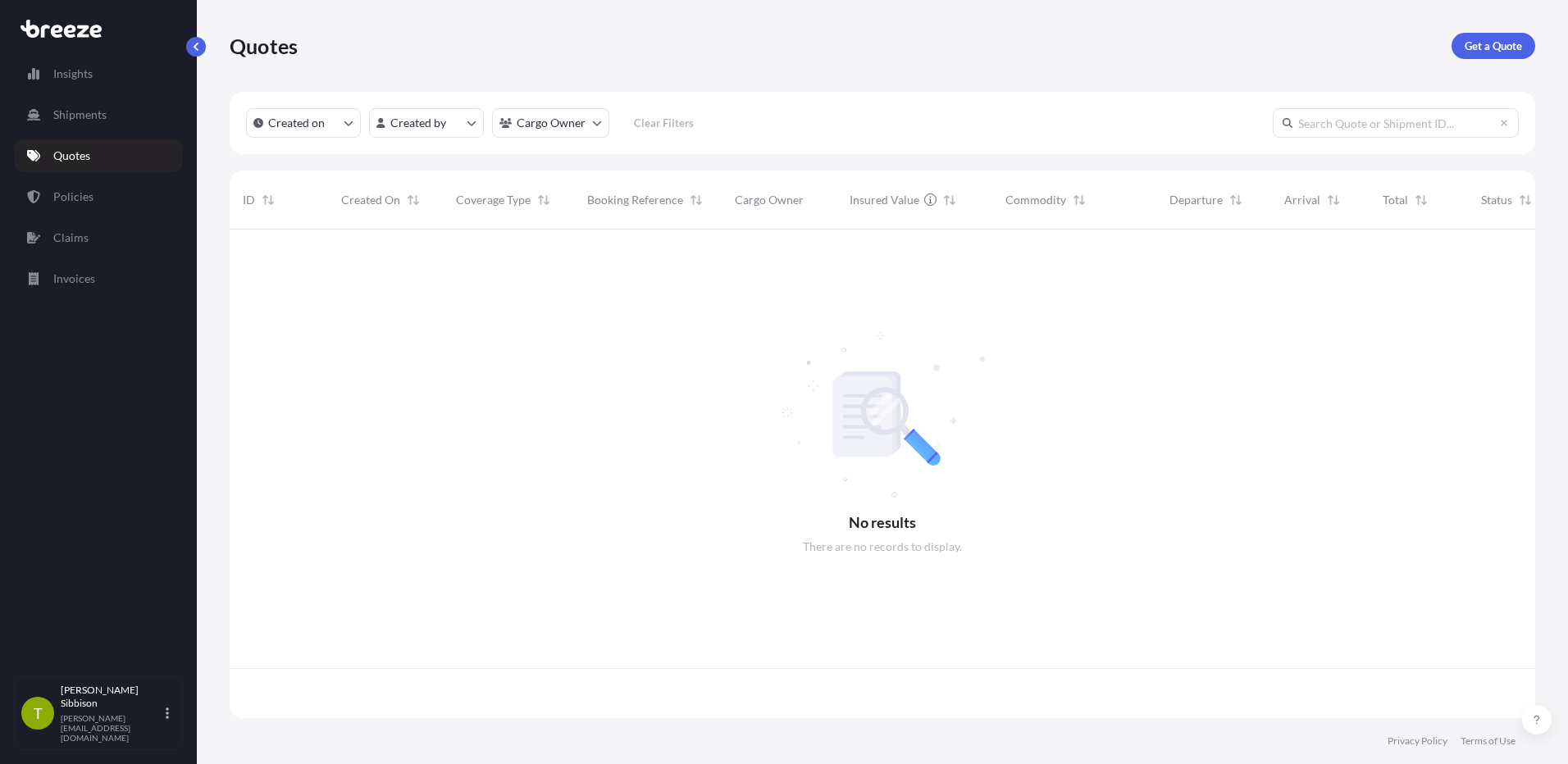
scroll to position [486, 1293]
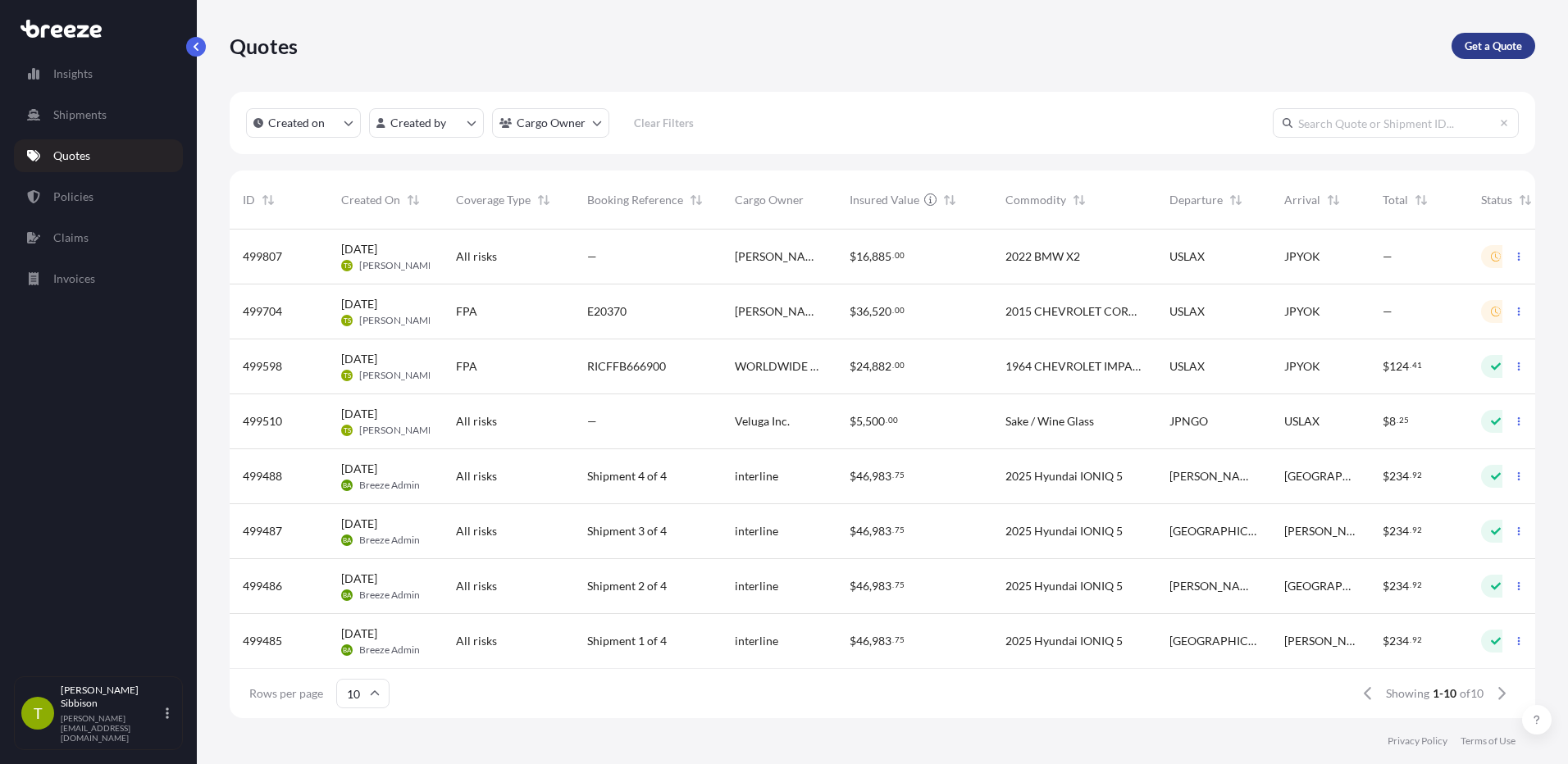
click at [1493, 45] on p "Get a Quote" at bounding box center [1493, 46] width 58 height 16
select select "Sea"
select select "1"
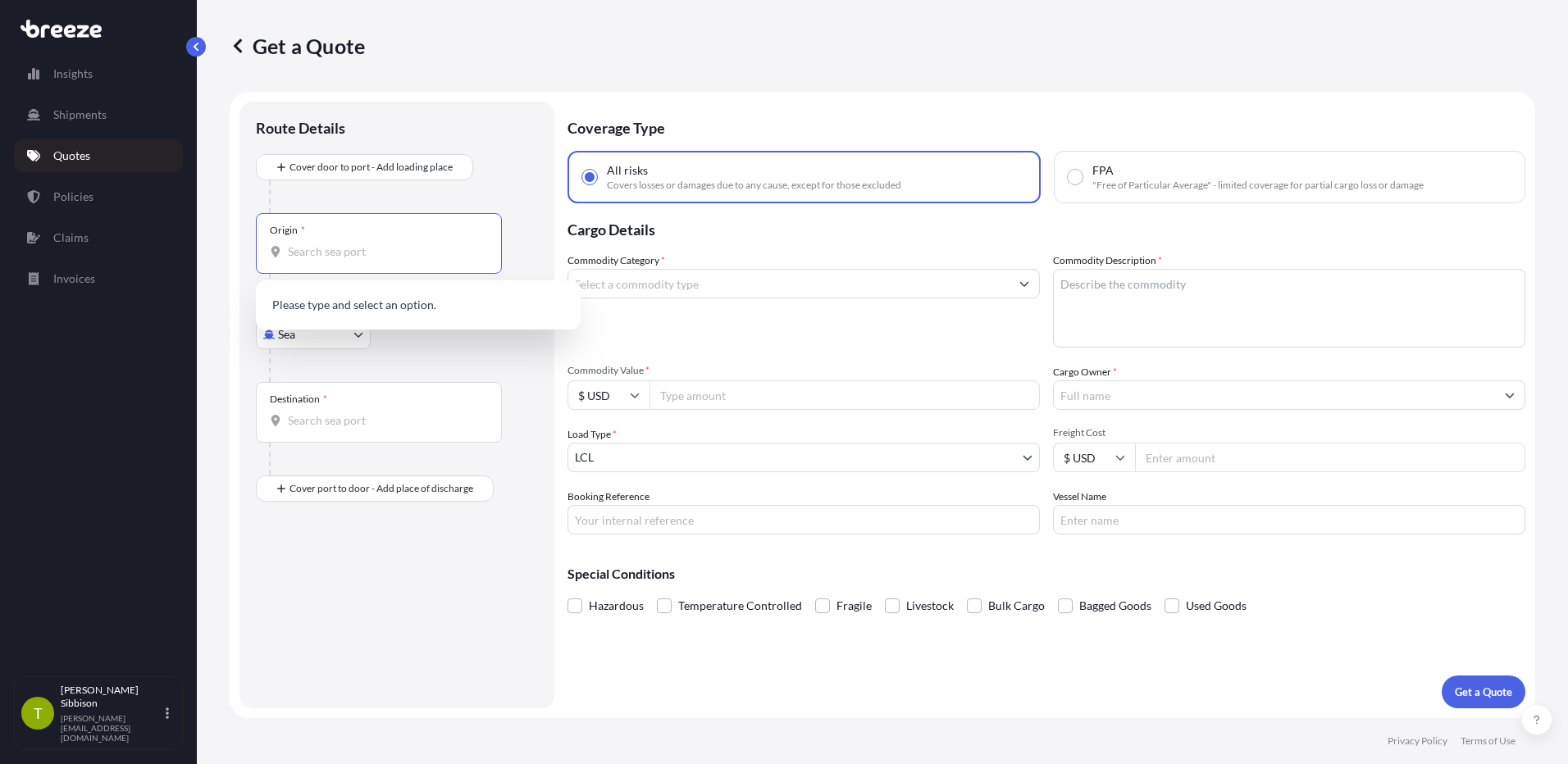
click at [398, 250] on input "Origin *" at bounding box center [384, 252] width 193 height 16
click at [385, 299] on span "USLAX - [GEOGRAPHIC_DATA] , [GEOGRAPHIC_DATA]" at bounding box center [440, 310] width 256 height 33
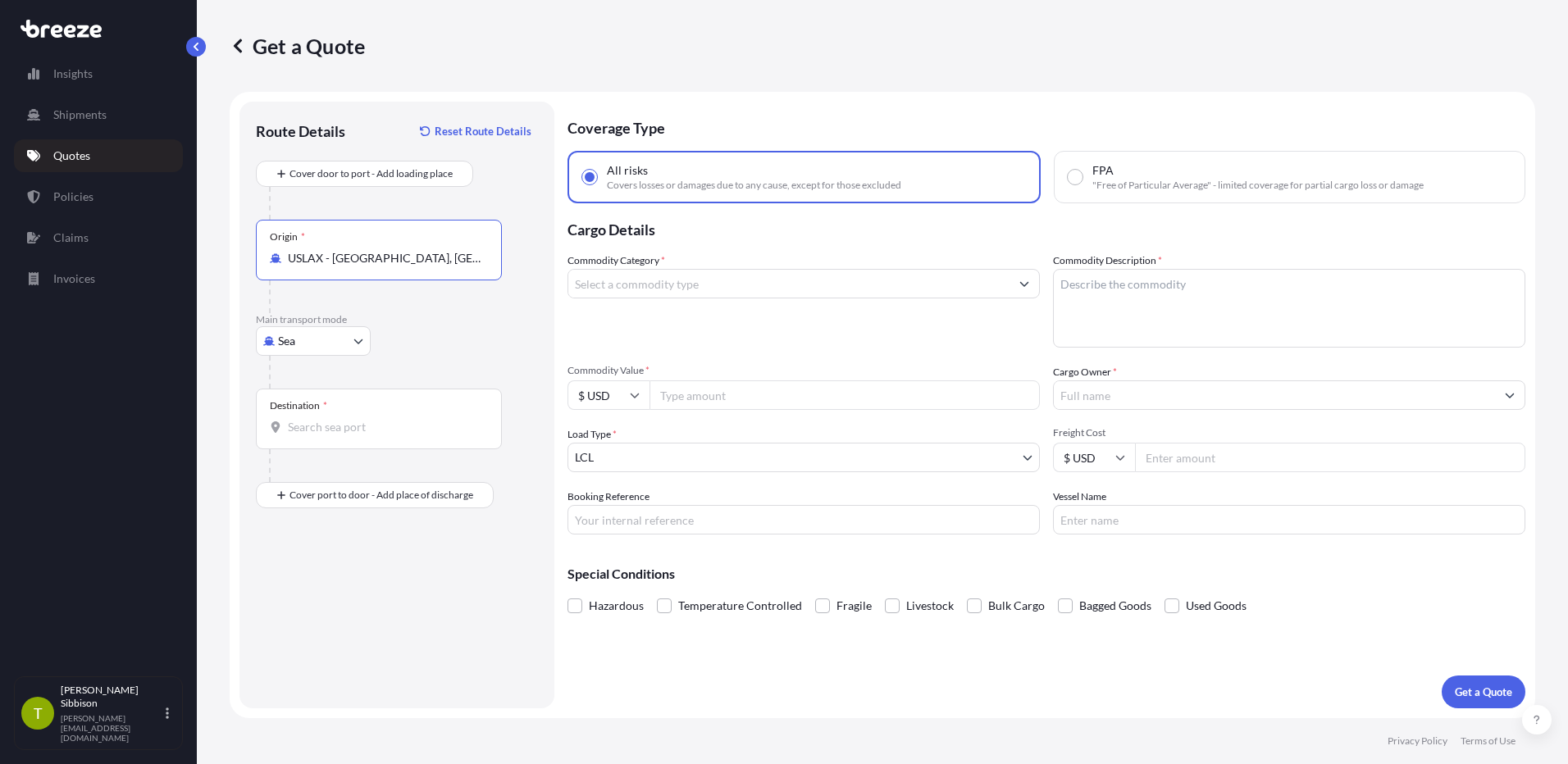
type input "USLAX - [GEOGRAPHIC_DATA], [GEOGRAPHIC_DATA]"
click at [338, 430] on input "Destination *" at bounding box center [384, 427] width 193 height 16
type input "JPYOK - [GEOGRAPHIC_DATA], [GEOGRAPHIC_DATA]"
click at [1069, 185] on label "FPA "Free of Particular Average" - limited coverage for partial cargo loss or d…" at bounding box center [1245, 177] width 356 height 30
click at [1069, 184] on input "FPA "Free of Particular Average" - limited coverage for partial cargo loss or d…" at bounding box center [1075, 177] width 15 height 15
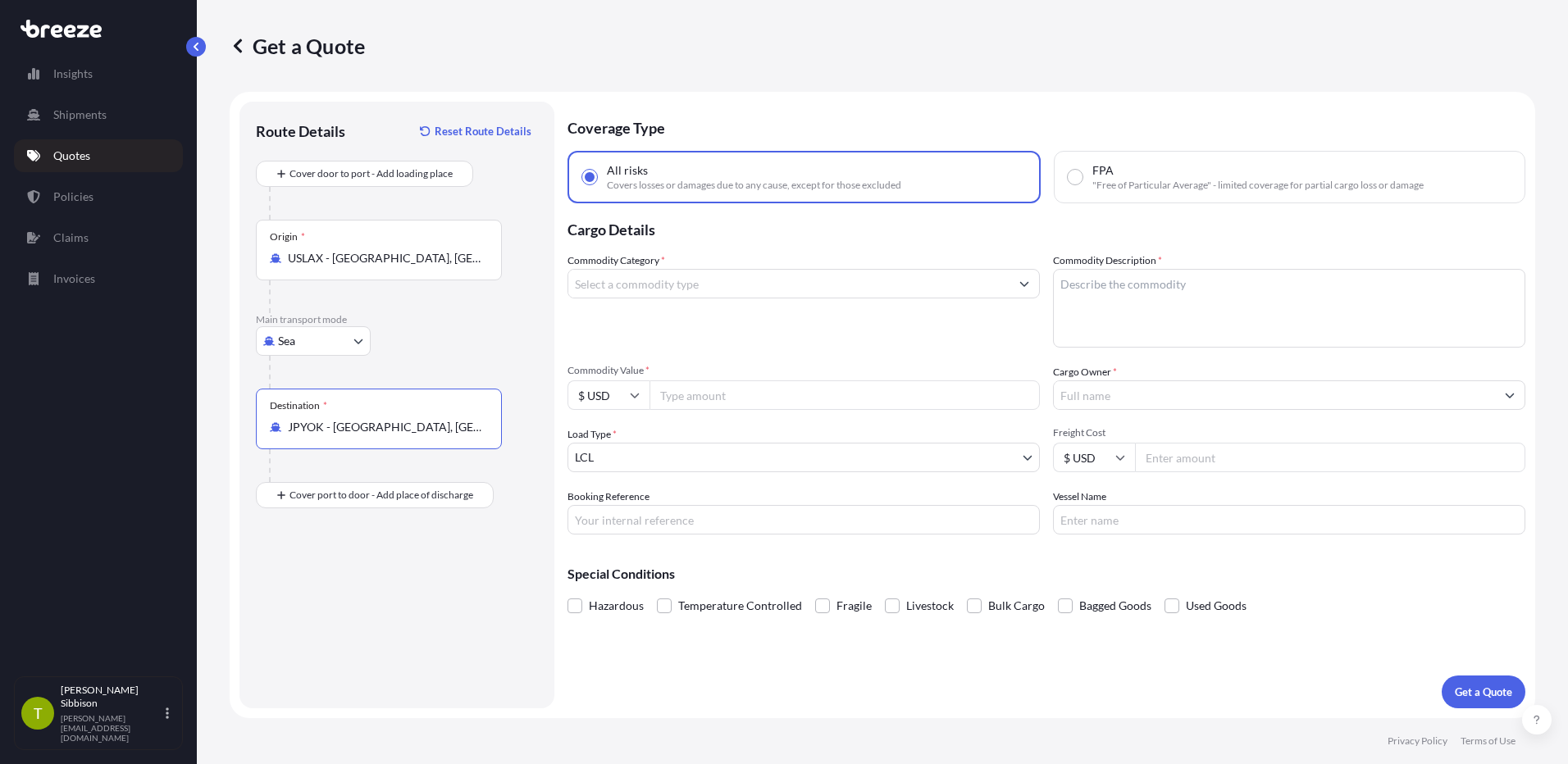
radio input "true"
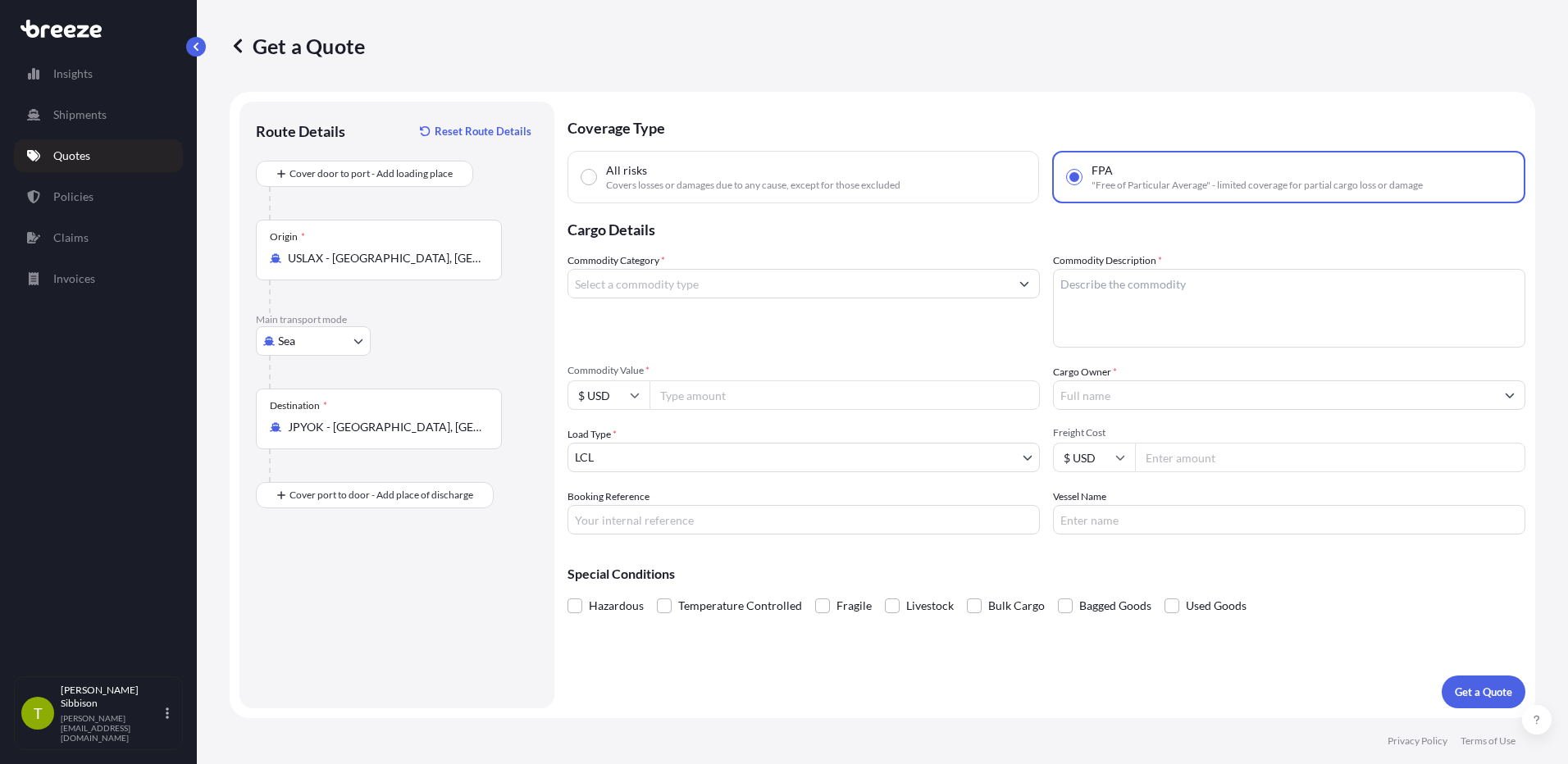
click at [597, 178] on label "All risks Covers losses or damages due to any cause, except for those excluded" at bounding box center [741, 177] width 319 height 30
click at [596, 178] on input "All risks Covers losses or damages due to any cause, except for those excluded" at bounding box center [589, 177] width 15 height 15
radio input "true"
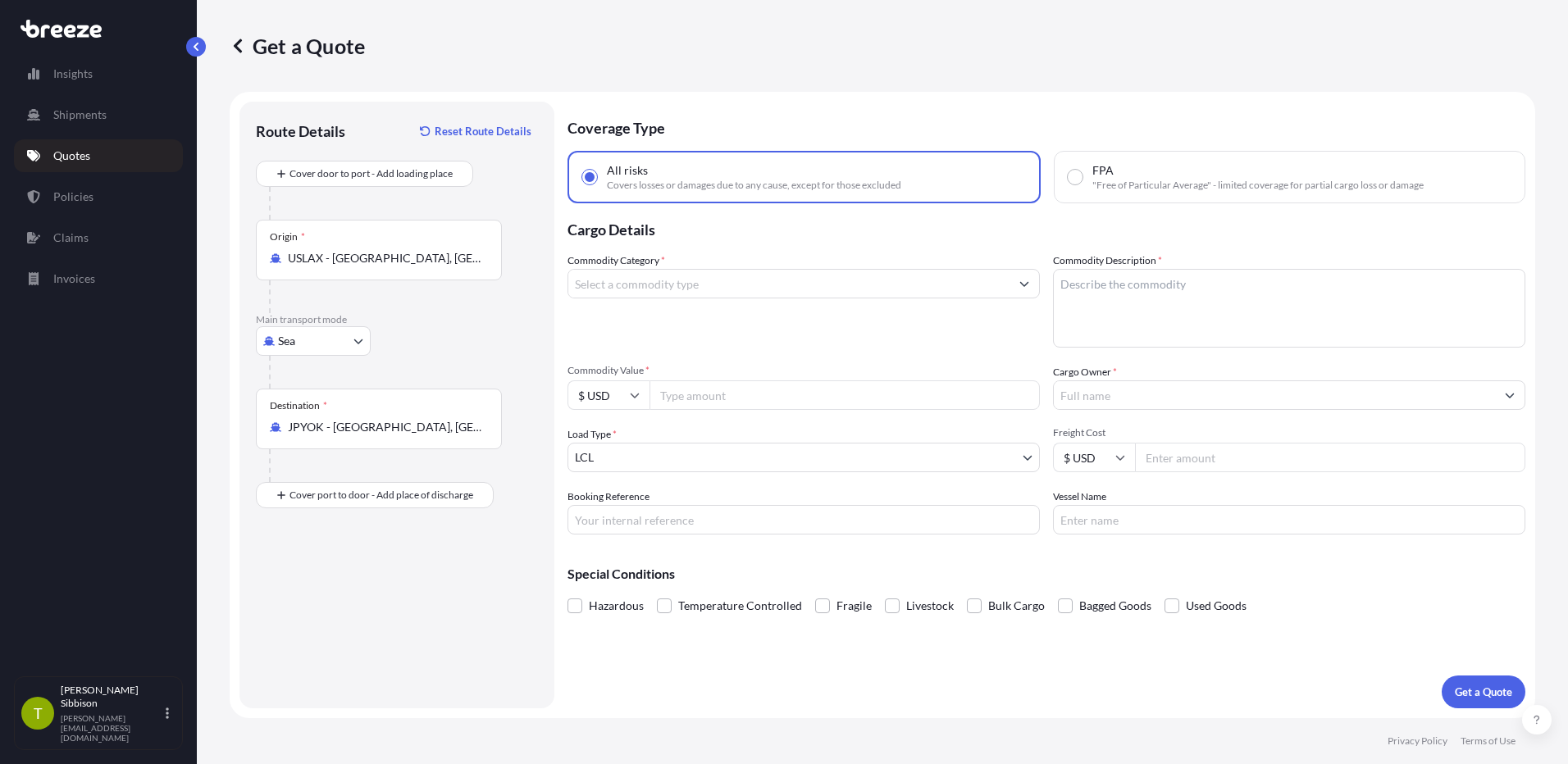
click at [635, 293] on input "Commodity Category *" at bounding box center [789, 284] width 441 height 30
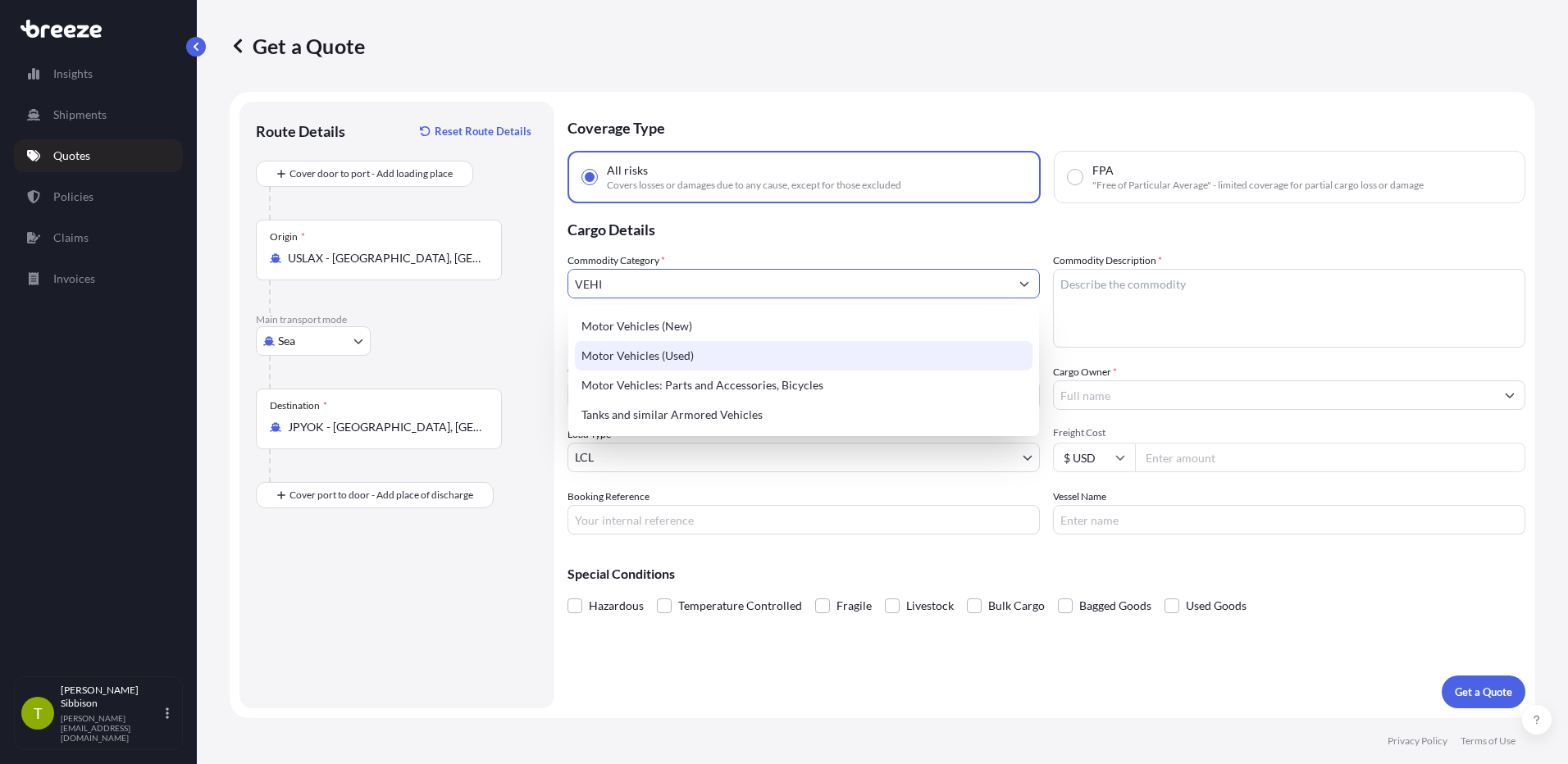
click at [643, 350] on div "Motor Vehicles (Used)" at bounding box center [803, 356] width 458 height 30
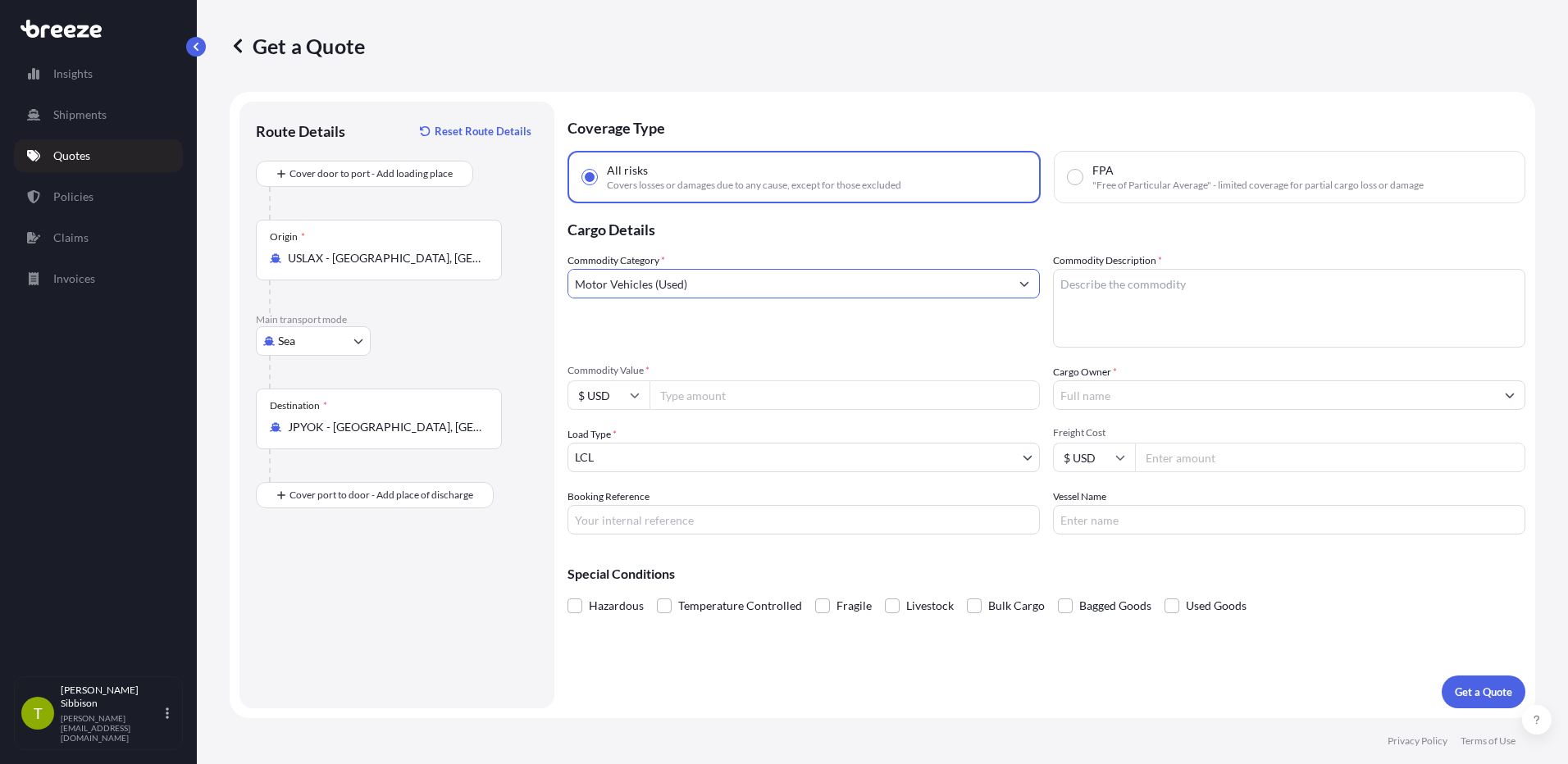
type input "Motor Vehicles (Used)"
click at [1097, 299] on textarea "Commodity Description *" at bounding box center [1289, 309] width 472 height 79
type textarea "2022 BMW X2"
click at [718, 391] on input "Commodity Value *" at bounding box center [844, 395] width 390 height 30
click at [784, 397] on input "Commodity Value *" at bounding box center [844, 395] width 390 height 30
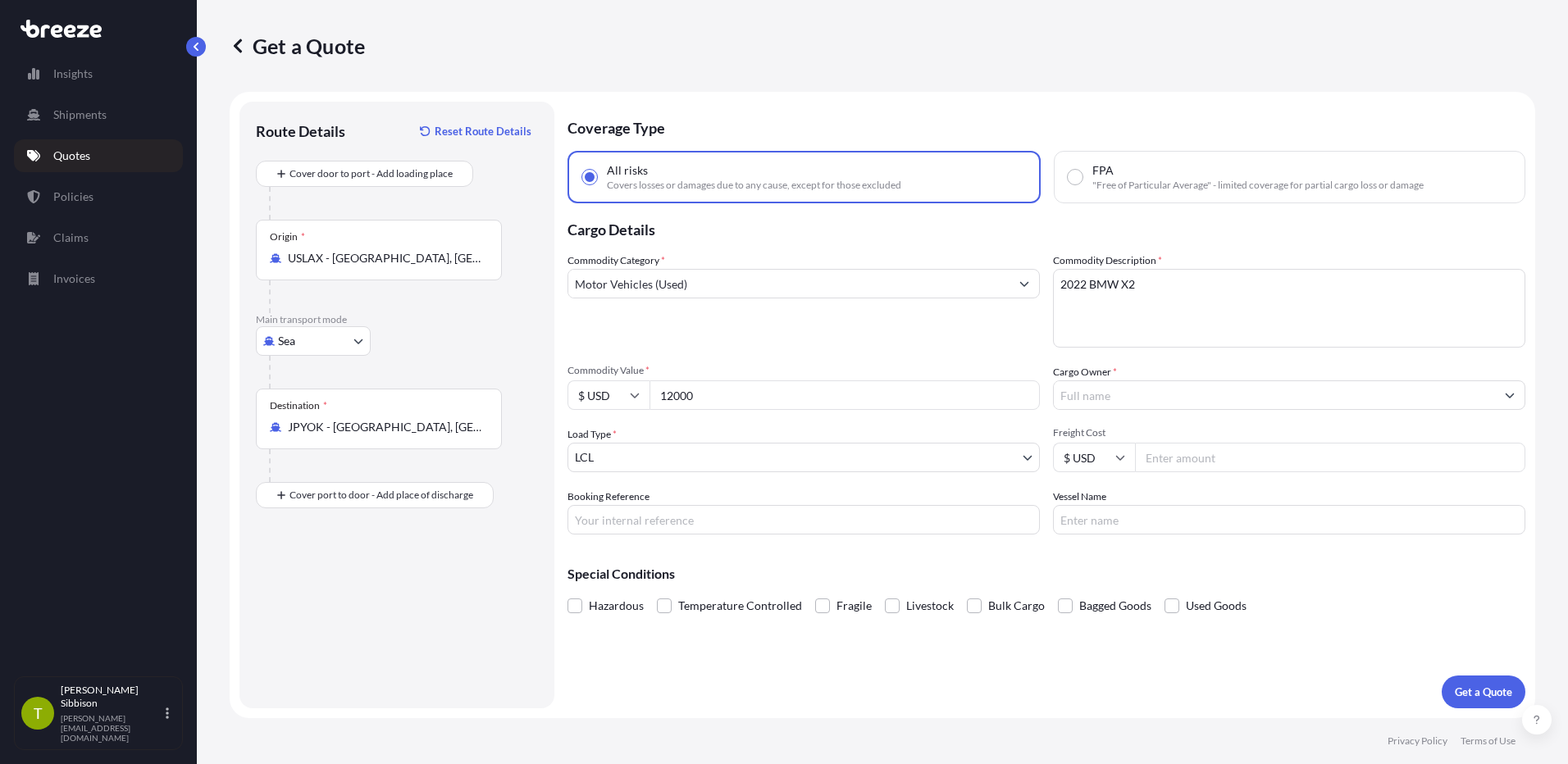
type input "12000"
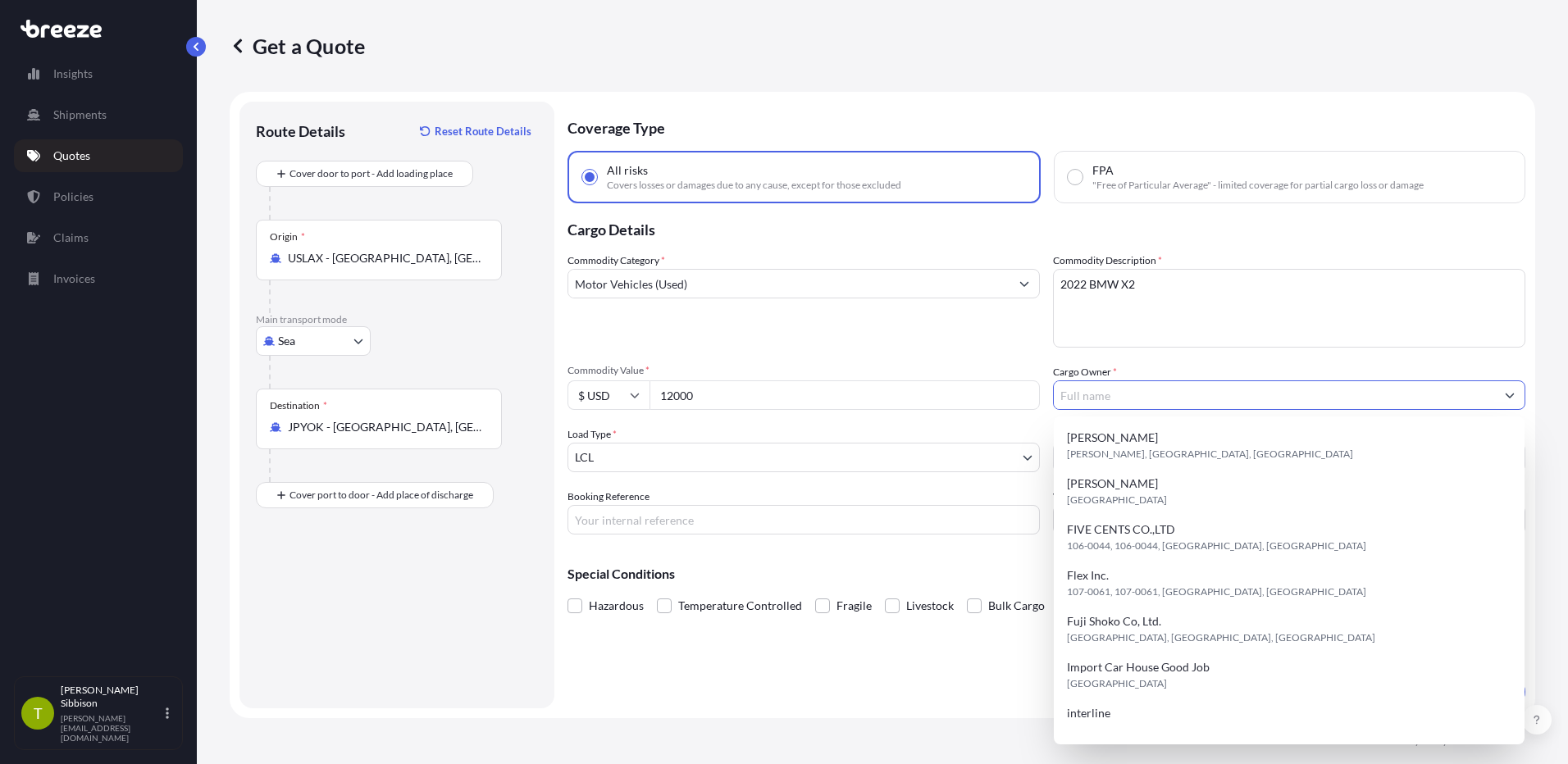
click at [1161, 397] on input "Cargo Owner *" at bounding box center [1274, 395] width 441 height 30
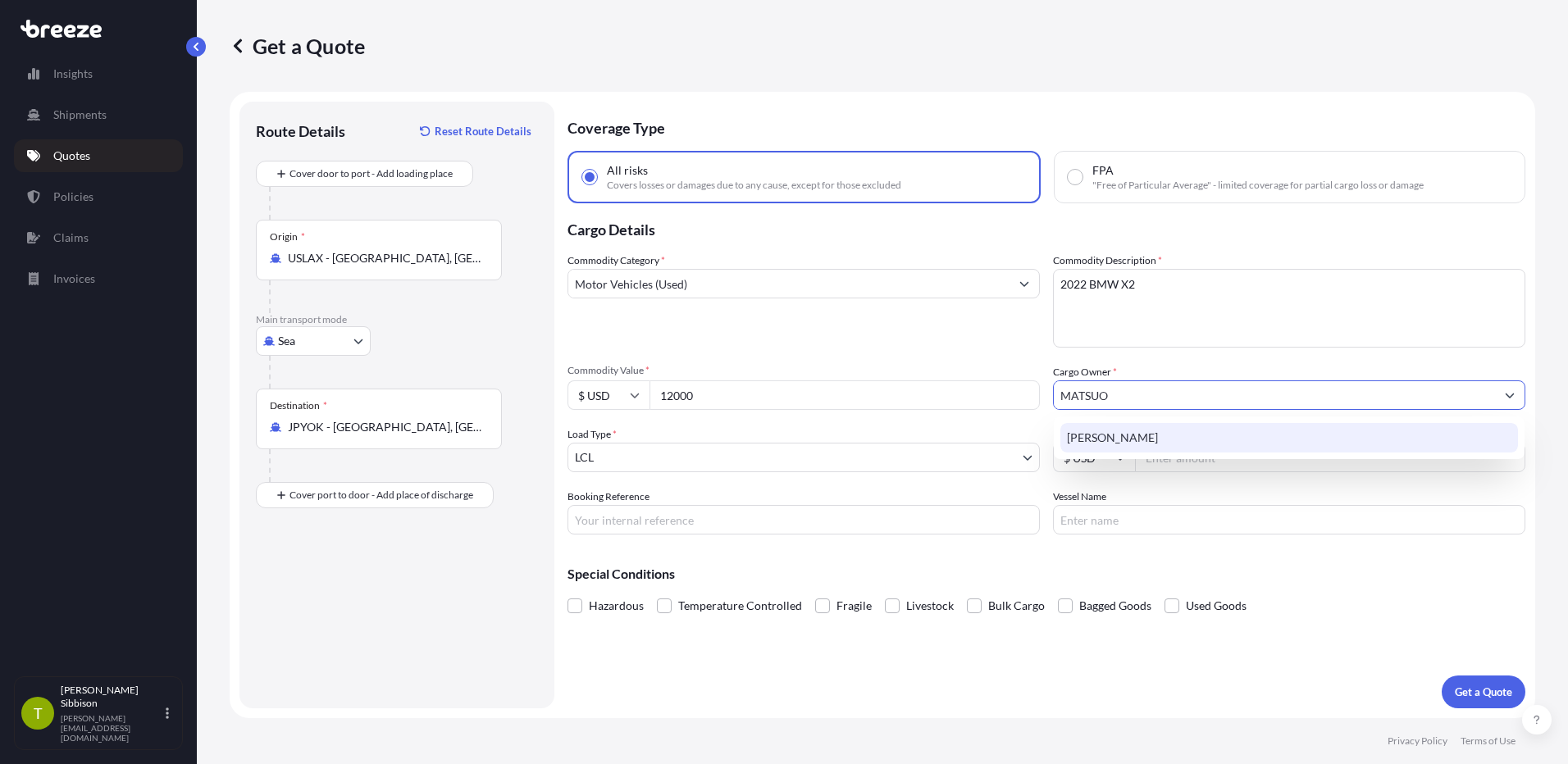
click at [1145, 450] on div "[PERSON_NAME]" at bounding box center [1289, 438] width 458 height 30
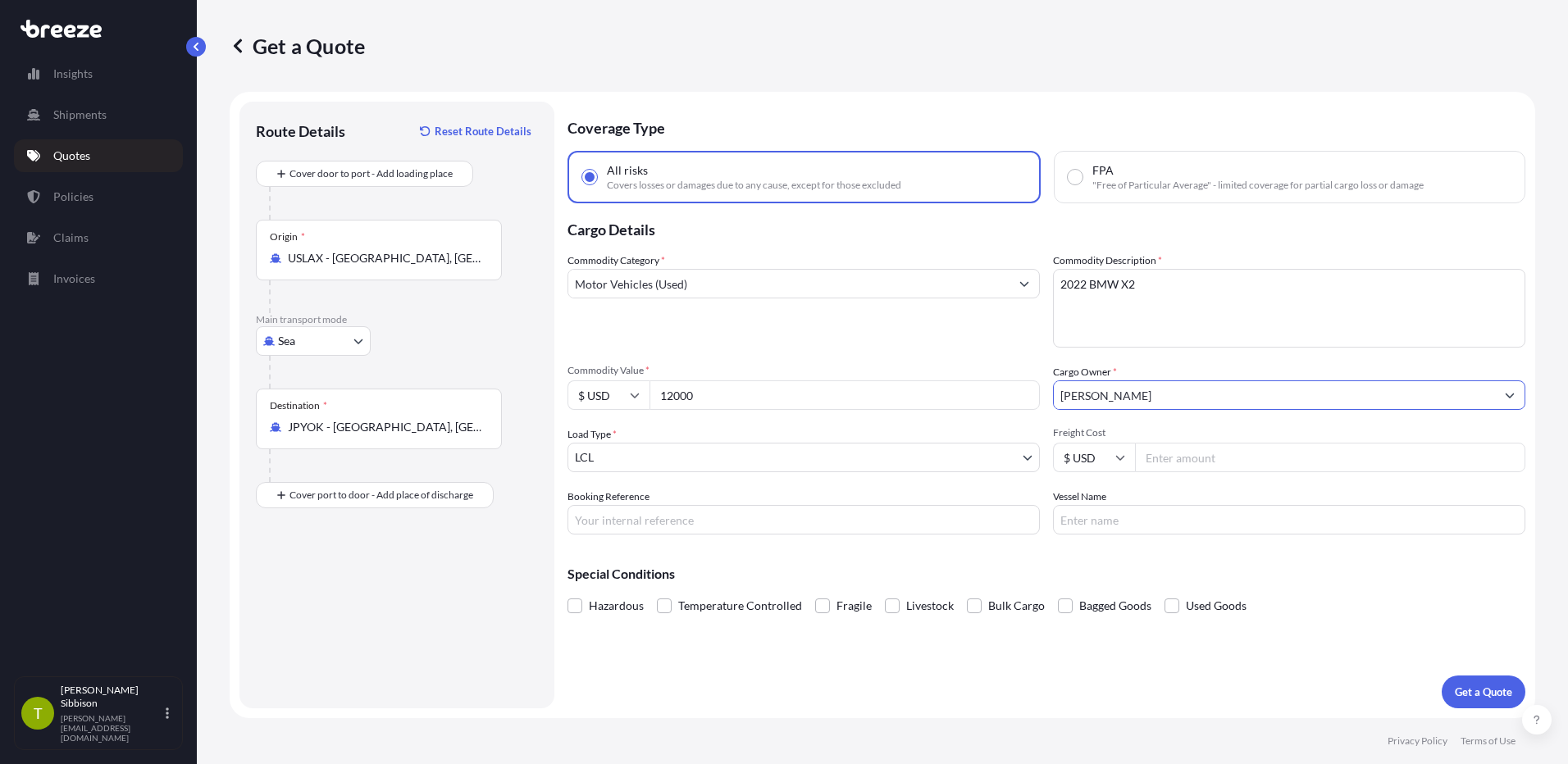
type input "[PERSON_NAME]"
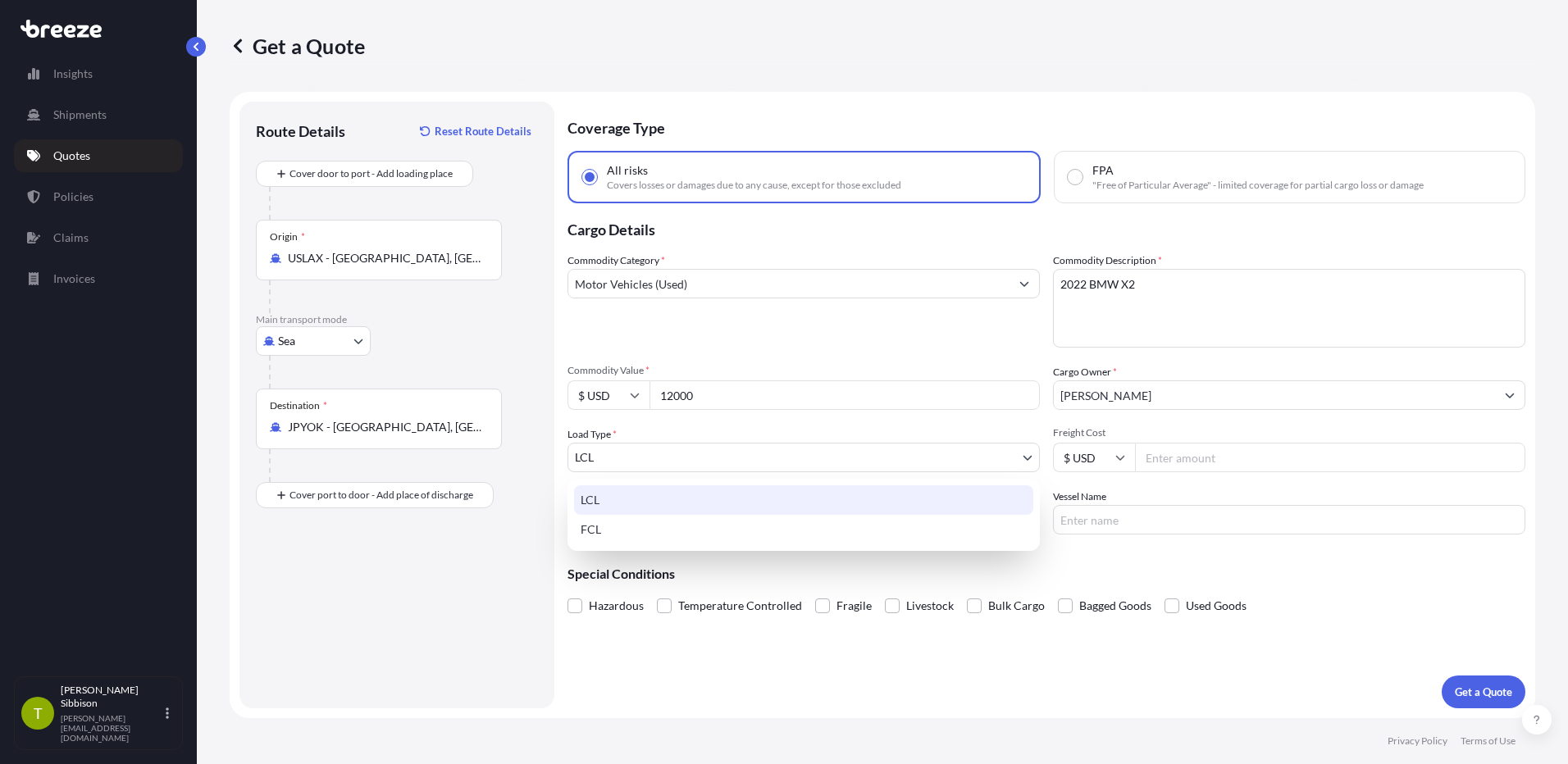
click at [856, 457] on body "5 options available. 2 options available. 1 option available. Insights Shipment…" at bounding box center [784, 382] width 1568 height 764
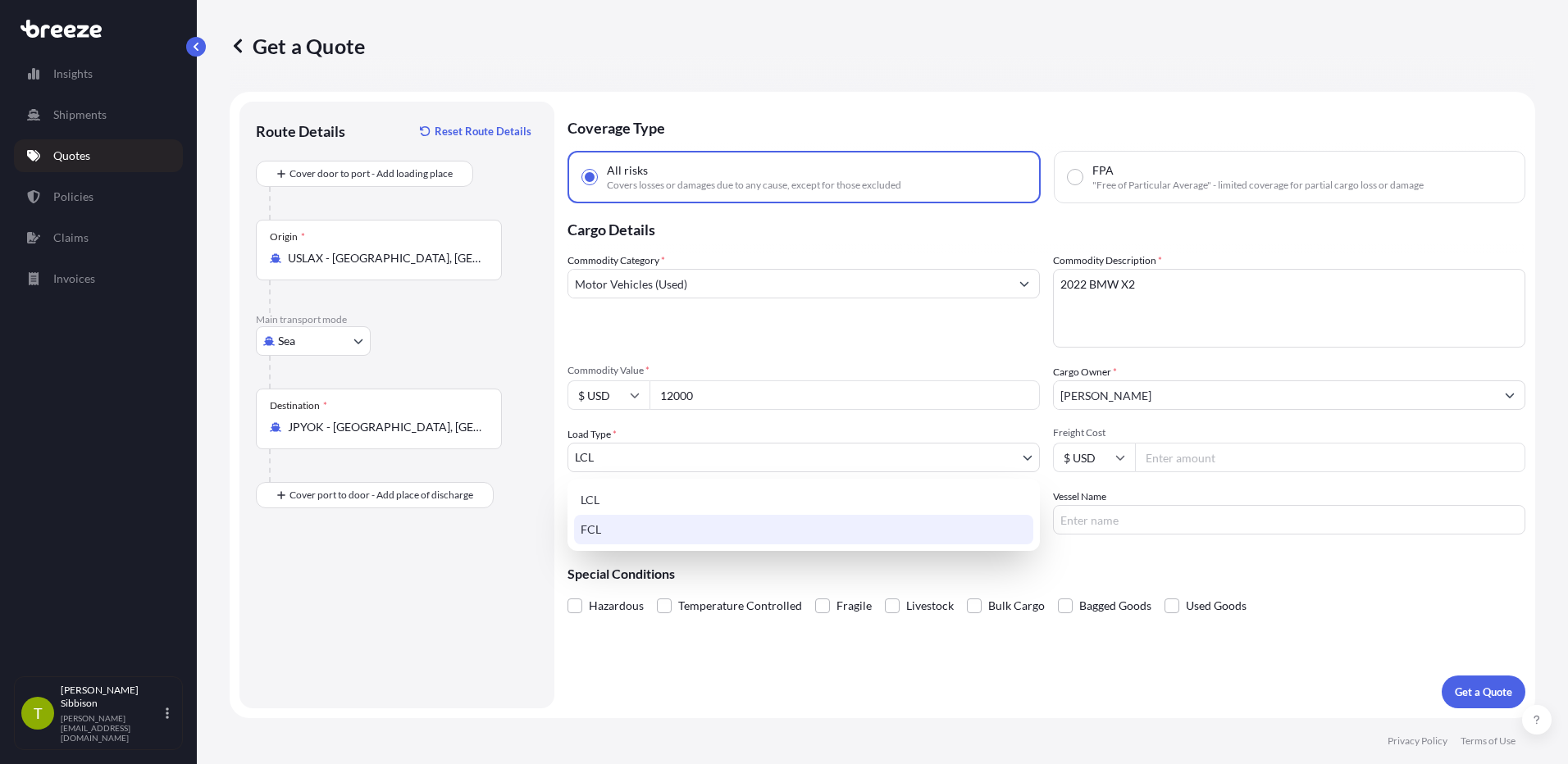
click at [717, 529] on div "FCL" at bounding box center [803, 530] width 459 height 30
select select "2"
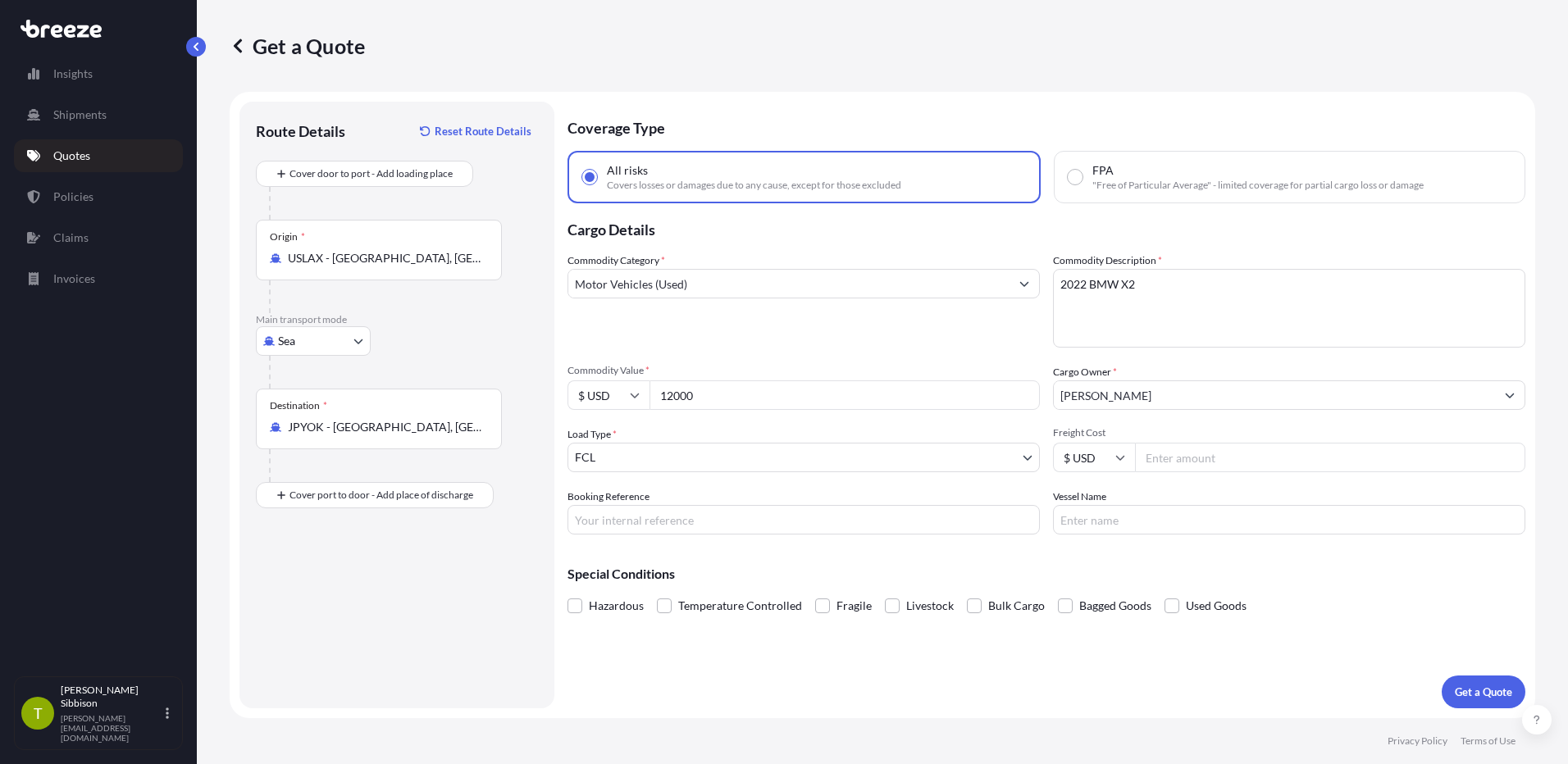
click at [1184, 464] on input "Freight Cost" at bounding box center [1330, 458] width 390 height 30
click at [1221, 459] on input "Freight Cost" at bounding box center [1330, 458] width 390 height 30
type input "2500"
click at [1203, 516] on input "Vessel Name" at bounding box center [1289, 520] width 472 height 30
click at [1156, 521] on input "GRAND DUKE" at bounding box center [1289, 520] width 472 height 30
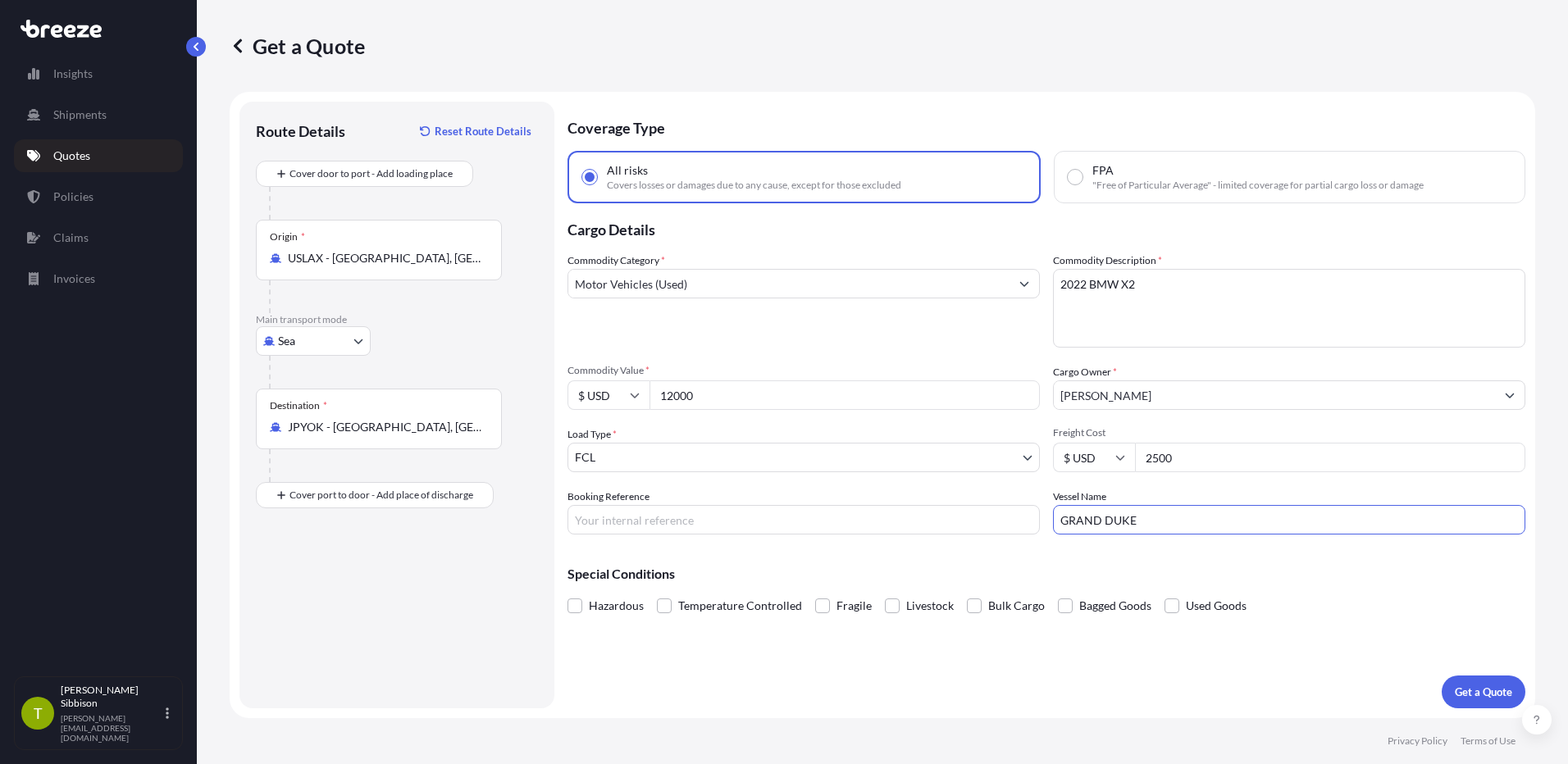
drag, startPoint x: 1145, startPoint y: 524, endPoint x: 831, endPoint y: 521, distance: 314.0
click at [831, 521] on div "Commodity Category * Motor Vehicles (Used) Commodity Description * 2022 BMW X2 …" at bounding box center [1046, 394] width 958 height 282
paste input "[PERSON_NAME] V.0020A"
type input "Grand Duke V.0020A"
click at [1475, 697] on p "Get a Quote" at bounding box center [1483, 692] width 58 height 16
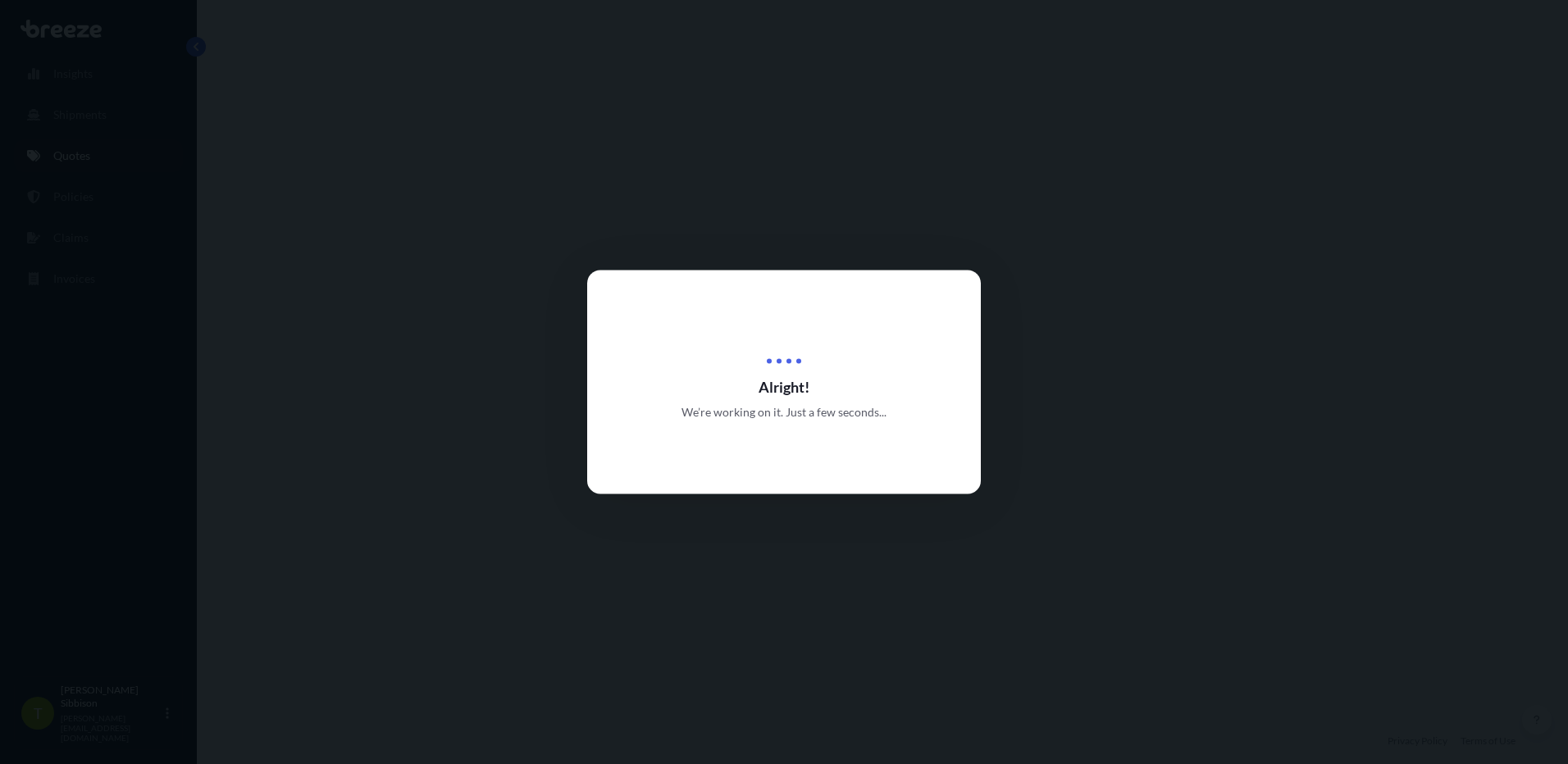
select select "Sea"
select select "2"
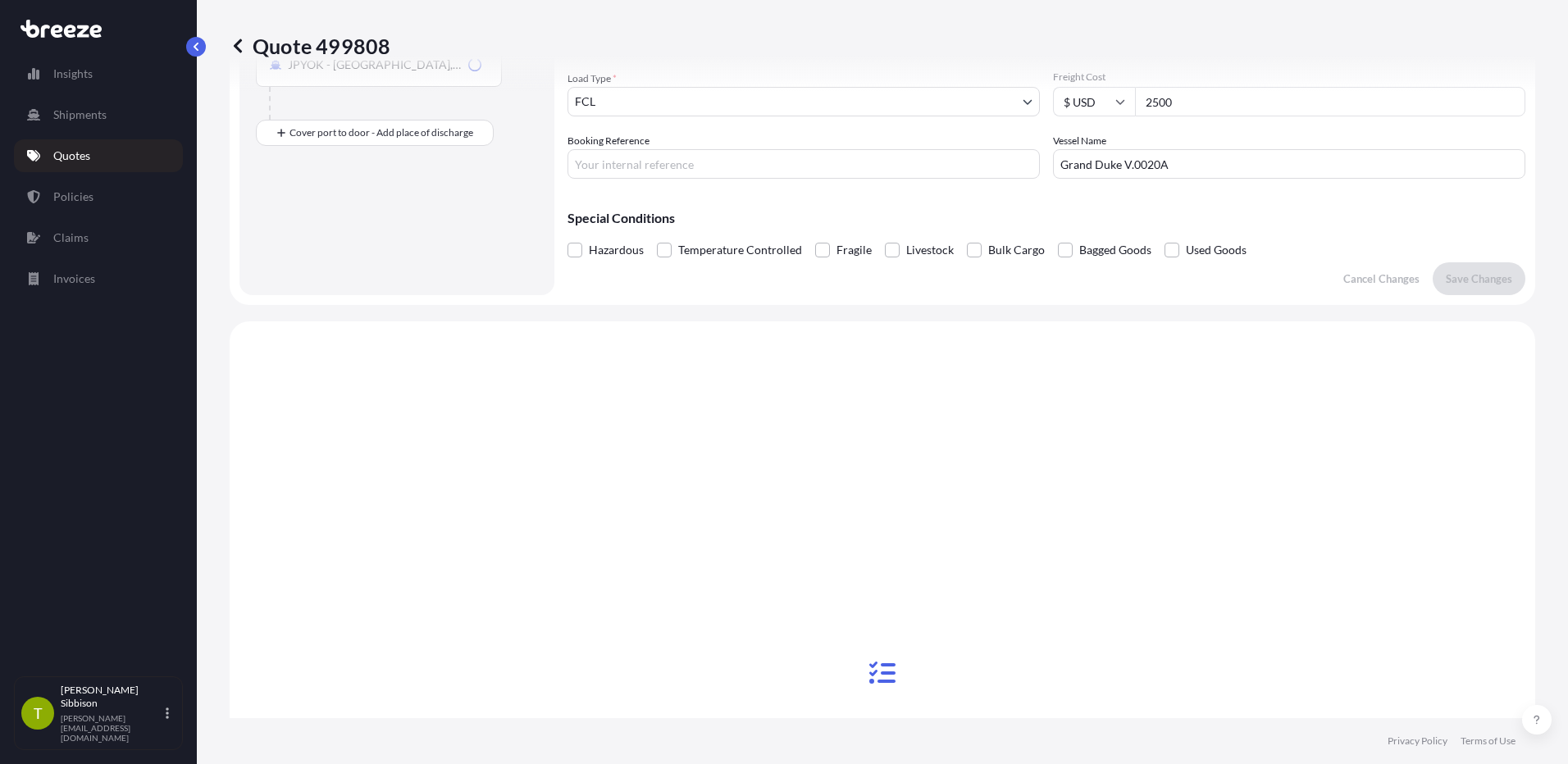
scroll to position [595, 0]
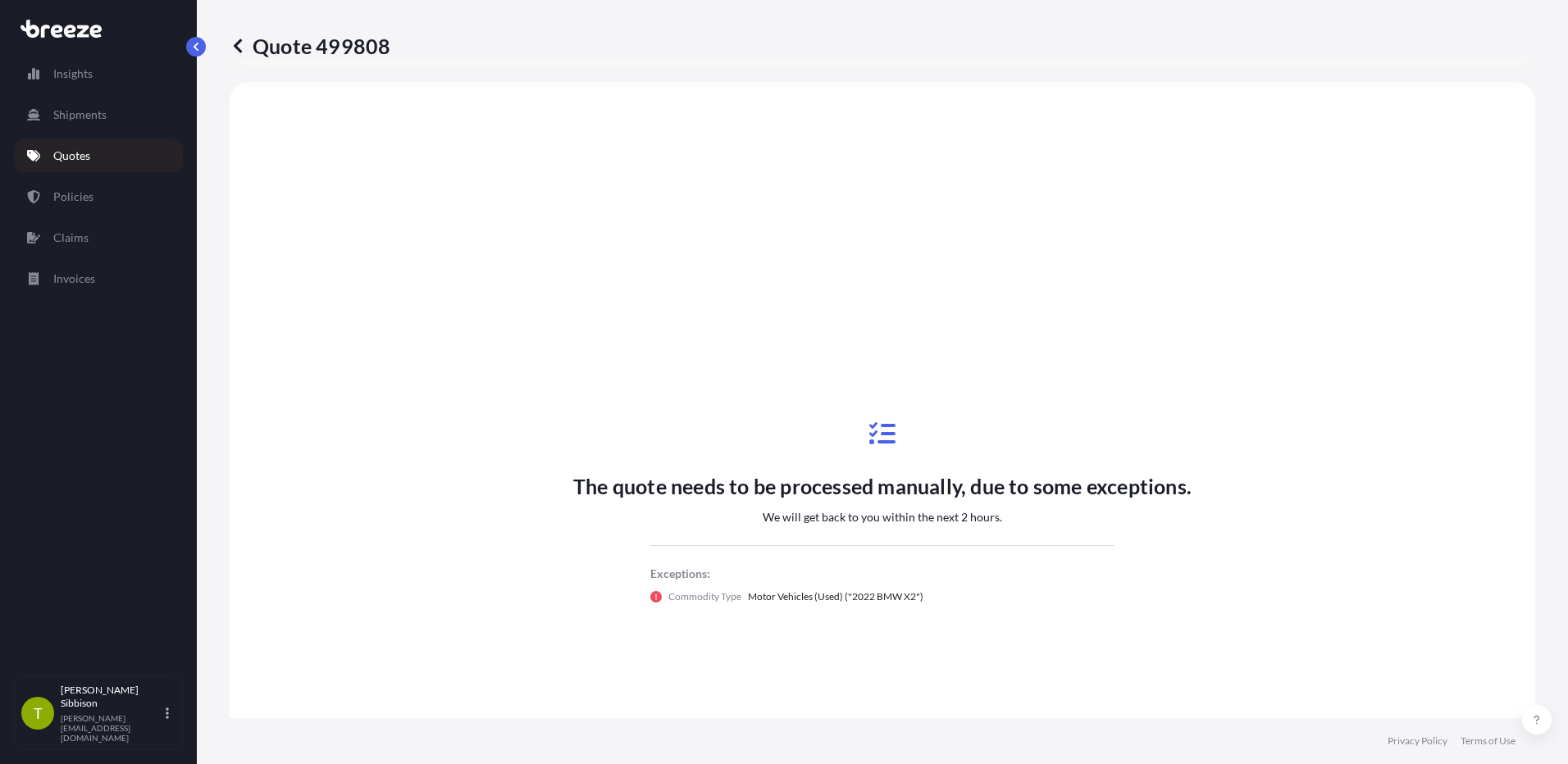
click at [74, 158] on p "Quotes" at bounding box center [72, 156] width 37 height 16
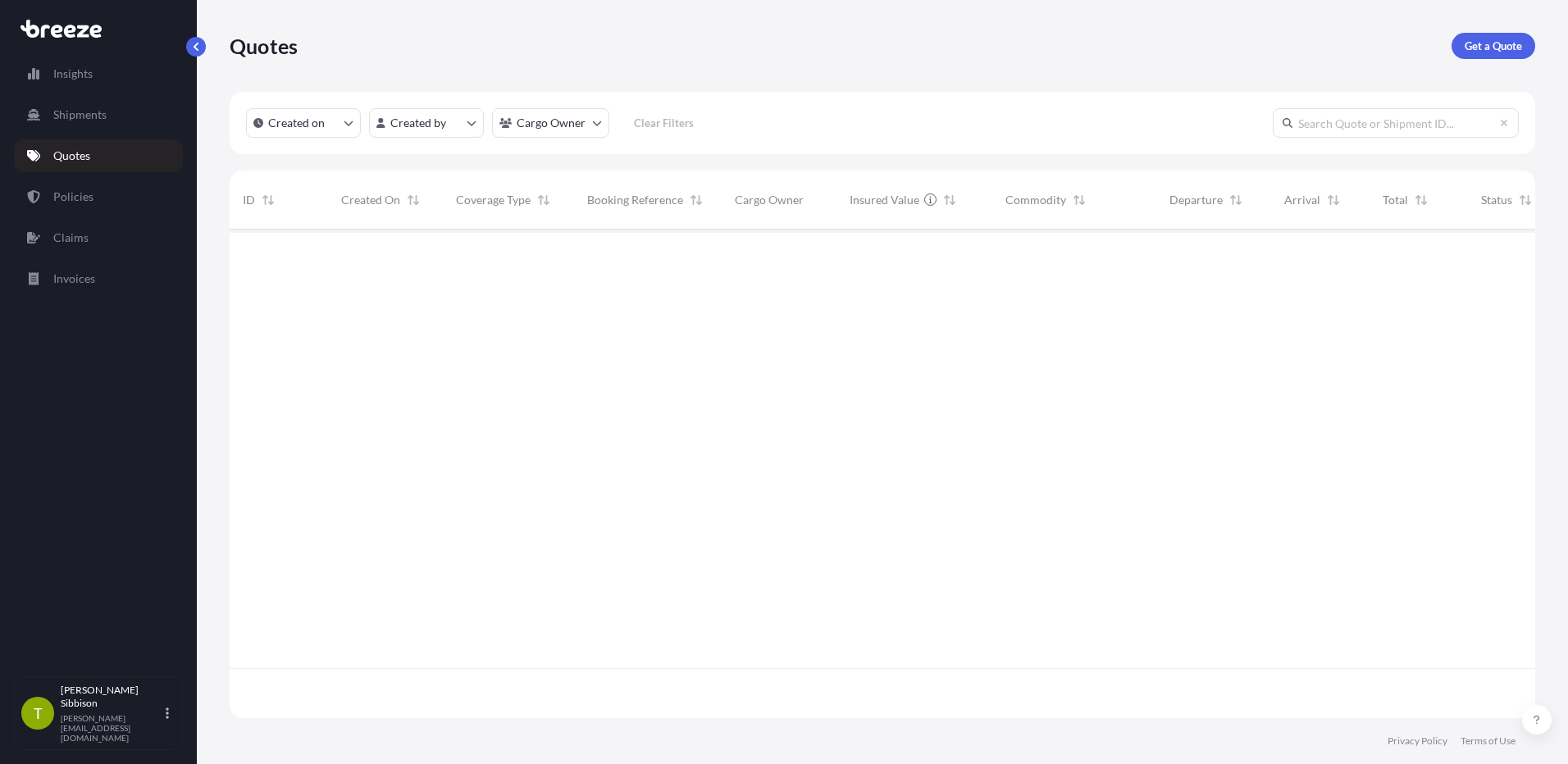
scroll to position [486, 1293]
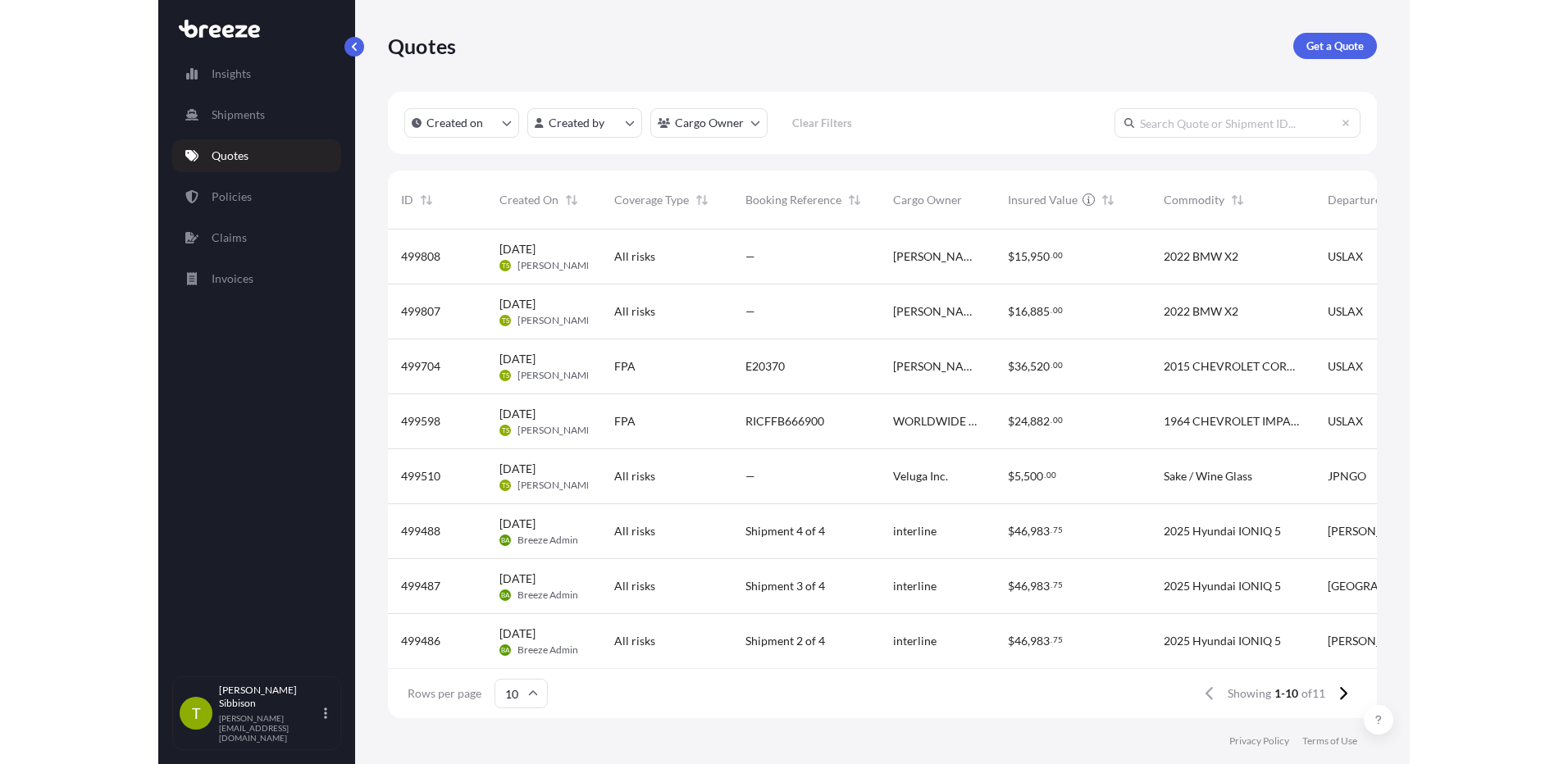
scroll to position [486, 1293]
